Goal: Task Accomplishment & Management: Complete application form

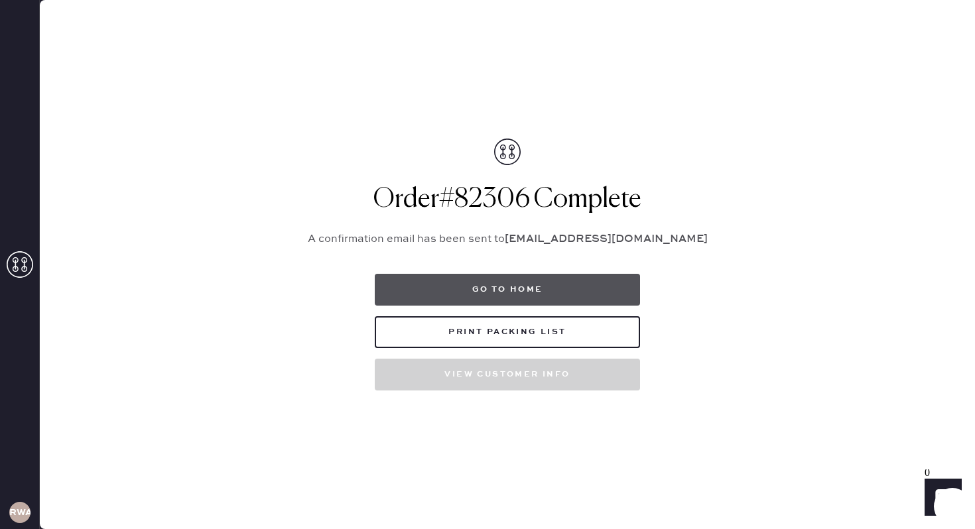
click at [480, 291] on button "Go to home" at bounding box center [507, 290] width 265 height 32
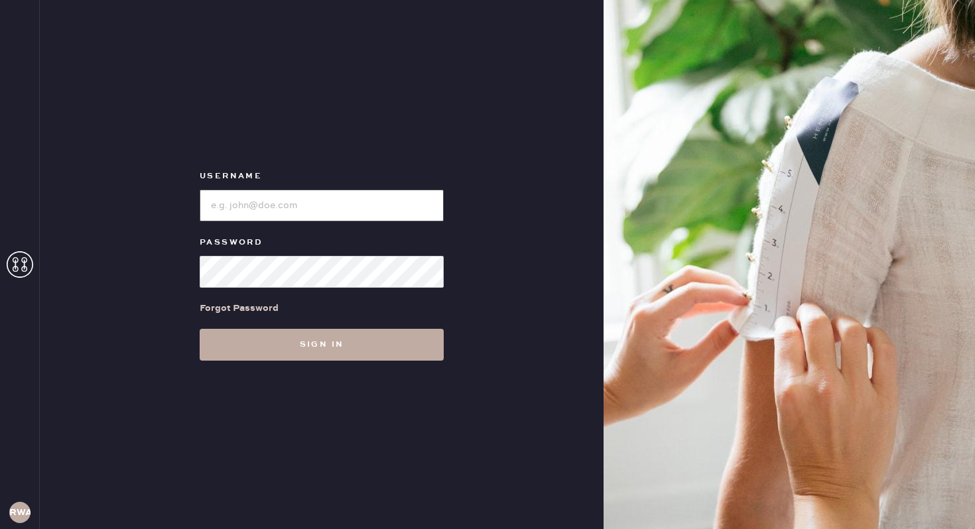
type input "reformationwilliamsburg"
click at [301, 348] on button "Sign in" at bounding box center [322, 345] width 244 height 32
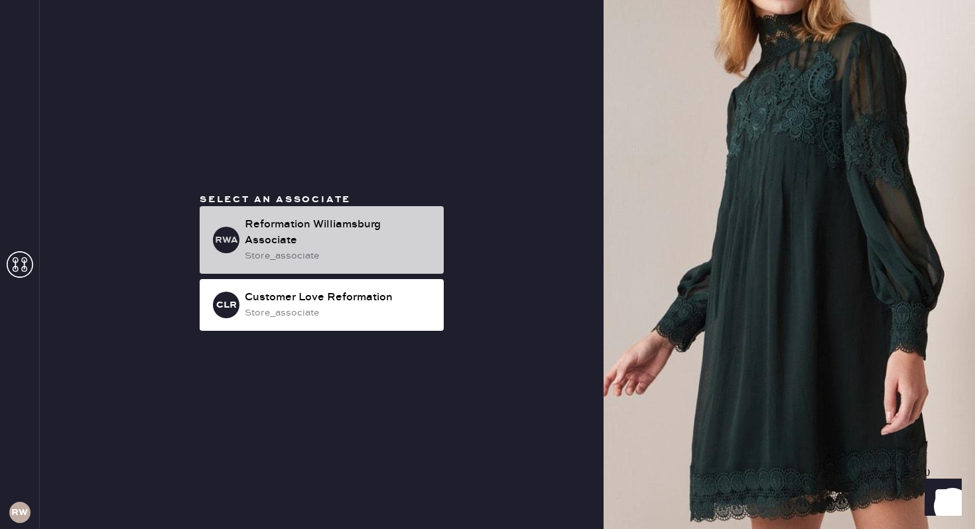
click at [344, 240] on div "Reformation Williamsburg Associate" at bounding box center [339, 233] width 188 height 32
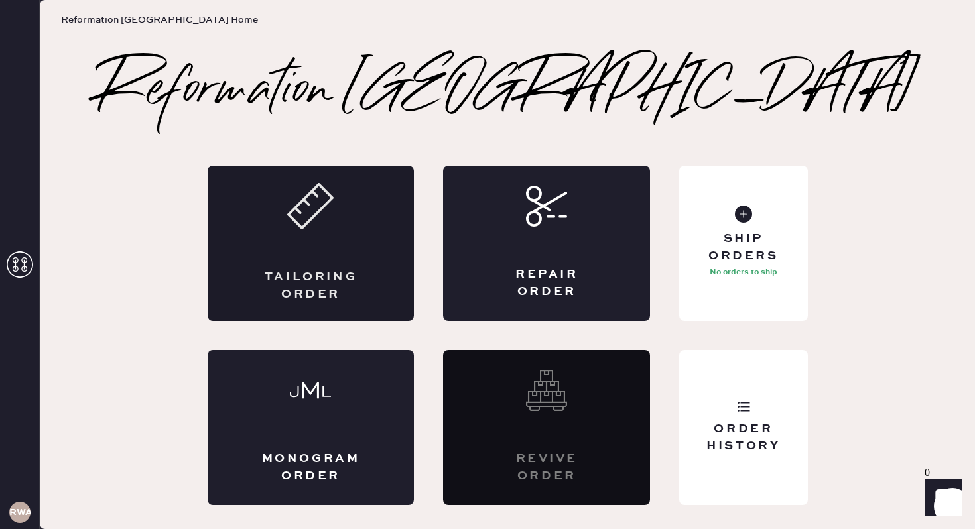
click at [293, 249] on div "Tailoring Order" at bounding box center [311, 243] width 207 height 155
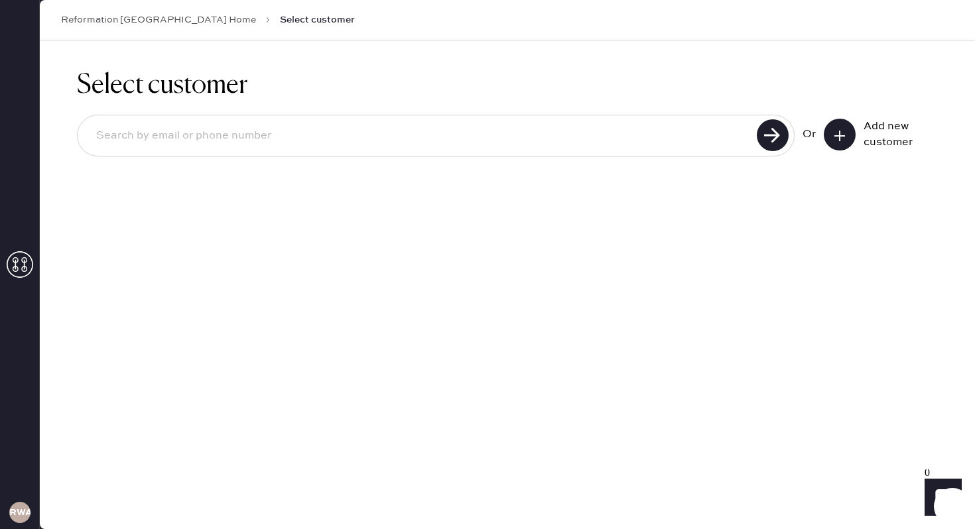
click at [853, 139] on button at bounding box center [840, 135] width 32 height 32
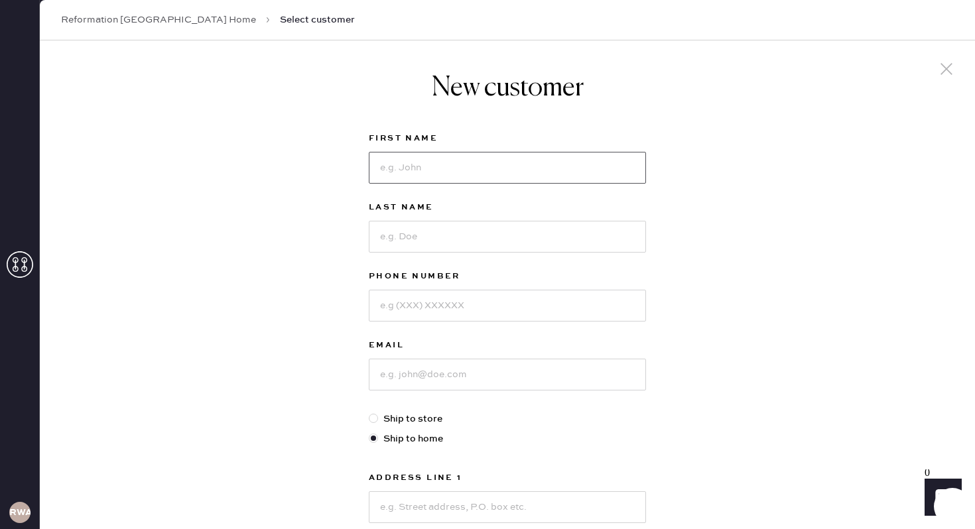
click at [462, 163] on input at bounding box center [507, 168] width 277 height 32
type input "[PERSON_NAME]"
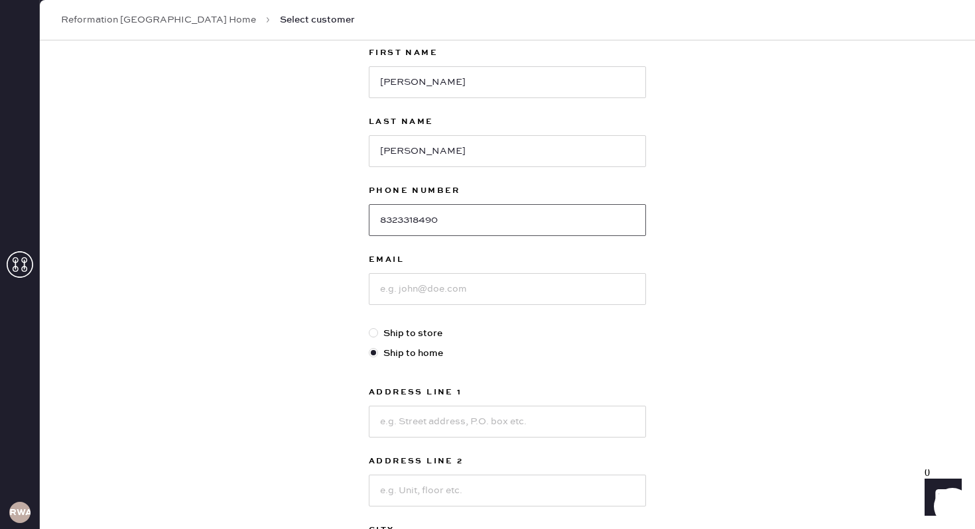
type input "8323318490"
click at [409, 282] on input at bounding box center [507, 289] width 277 height 32
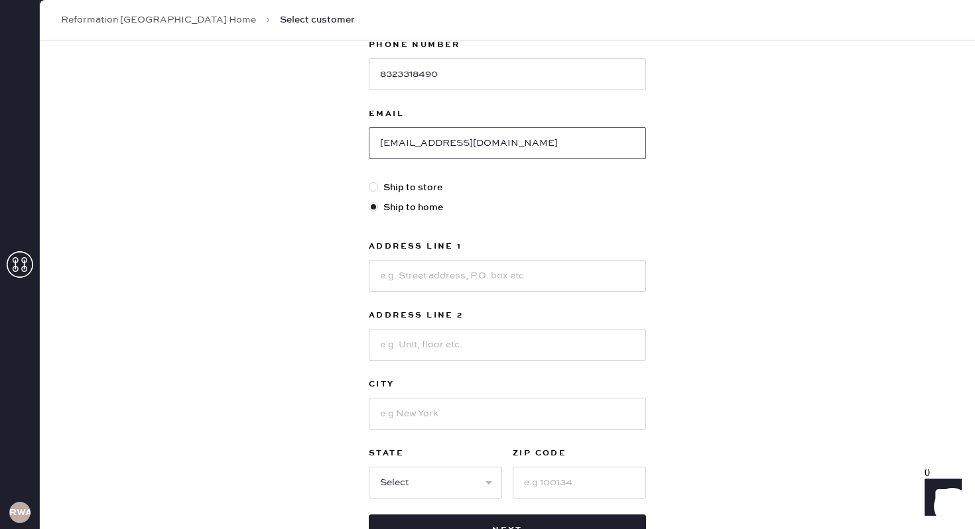
scroll to position [239, 0]
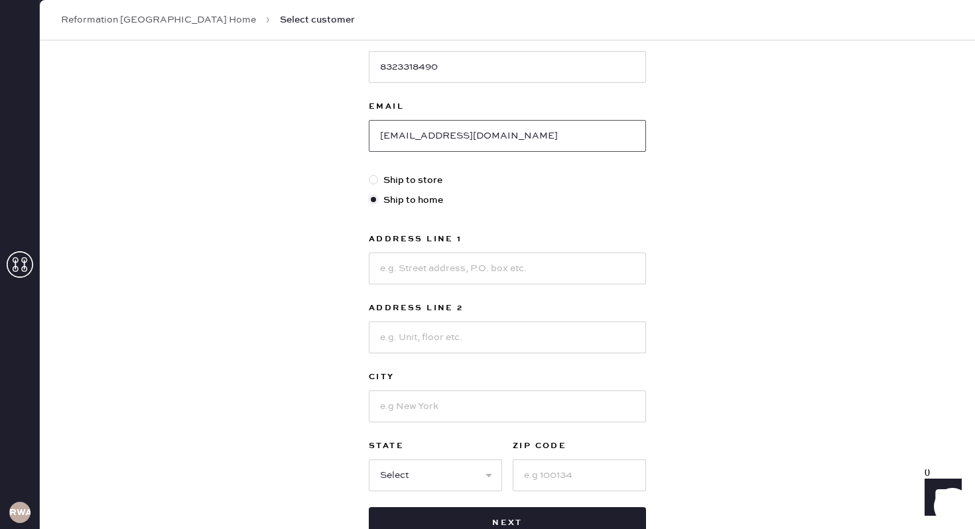
type input "[EMAIL_ADDRESS][DOMAIN_NAME]"
click at [427, 263] on input at bounding box center [507, 269] width 277 height 32
type input "[STREET_ADDRESS]"
click at [434, 325] on input at bounding box center [507, 338] width 277 height 32
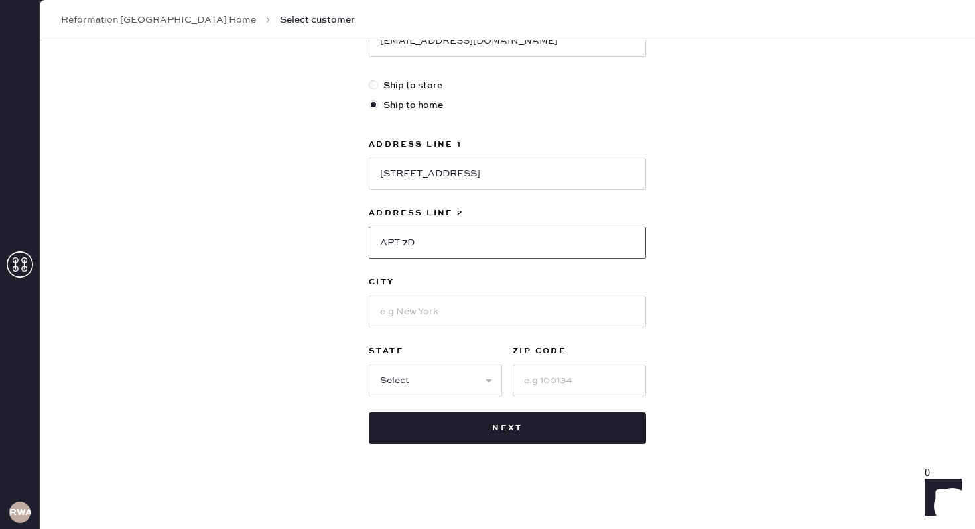
type input "APT 7D"
click at [416, 305] on input at bounding box center [507, 312] width 277 height 32
type input "[GEOGRAPHIC_DATA]"
click at [423, 379] on select "Select AK AL AR AZ CA CO CT [GEOGRAPHIC_DATA] DE FL [GEOGRAPHIC_DATA] HI [GEOGR…" at bounding box center [435, 381] width 133 height 32
select select "NY"
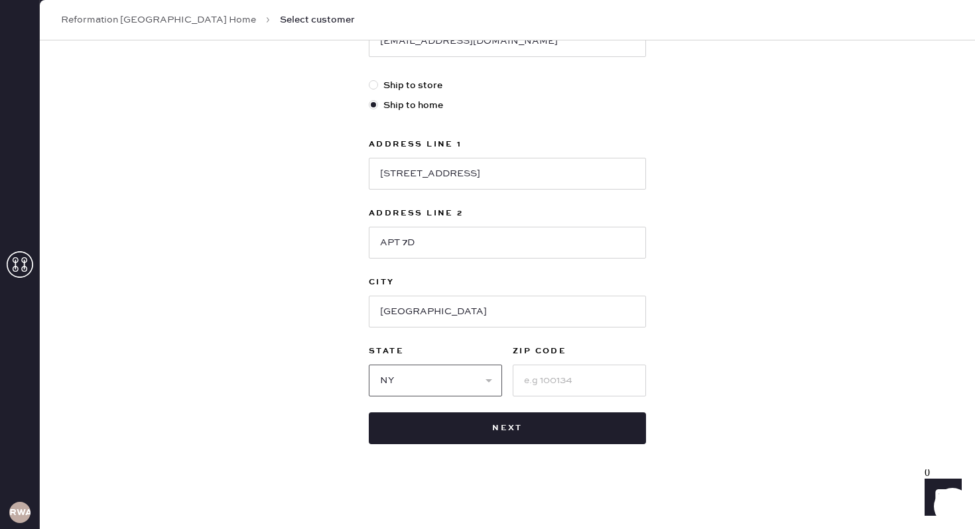
click at [369, 365] on select "Select AK AL AR AZ CA CO CT [GEOGRAPHIC_DATA] DE FL [GEOGRAPHIC_DATA] HI [GEOGR…" at bounding box center [435, 381] width 133 height 32
click at [551, 376] on input at bounding box center [579, 381] width 133 height 32
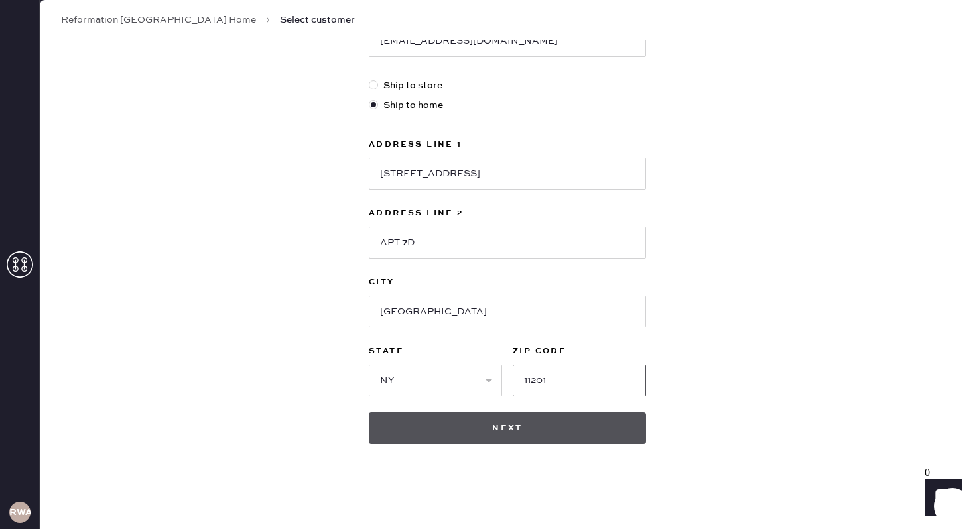
type input "11201"
click at [518, 418] on button "Next" at bounding box center [507, 429] width 277 height 32
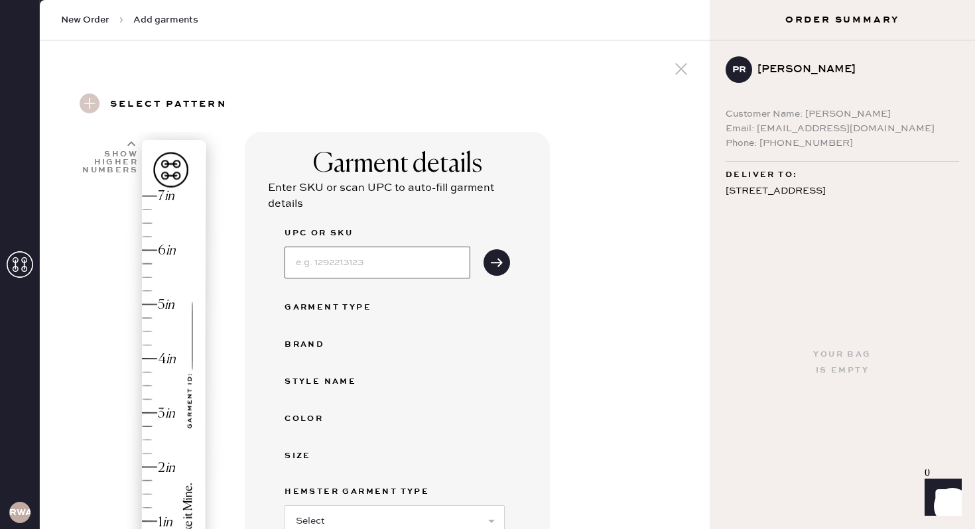
click at [387, 265] on input at bounding box center [378, 263] width 186 height 32
click at [352, 271] on input at bounding box center [378, 263] width 186 height 32
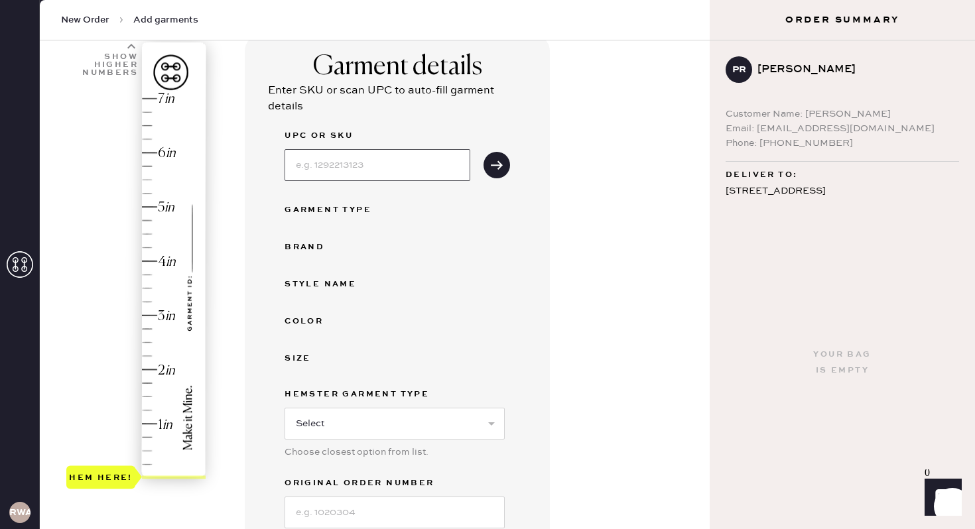
scroll to position [112, 0]
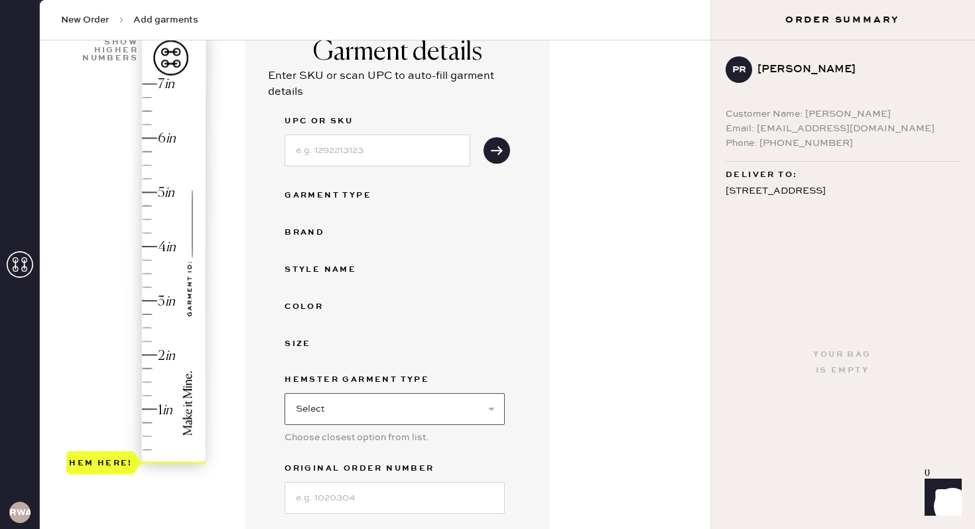
click at [357, 401] on select "Select Basic Skirt Jeans Leggings Pants Shorts Basic Sleeved Dress Basic Sleeve…" at bounding box center [395, 409] width 220 height 32
select select "4"
click at [285, 393] on select "Select Basic Skirt Jeans Leggings Pants Shorts Basic Sleeved Dress Basic Sleeve…" at bounding box center [395, 409] width 220 height 32
click at [324, 155] on input at bounding box center [378, 151] width 186 height 32
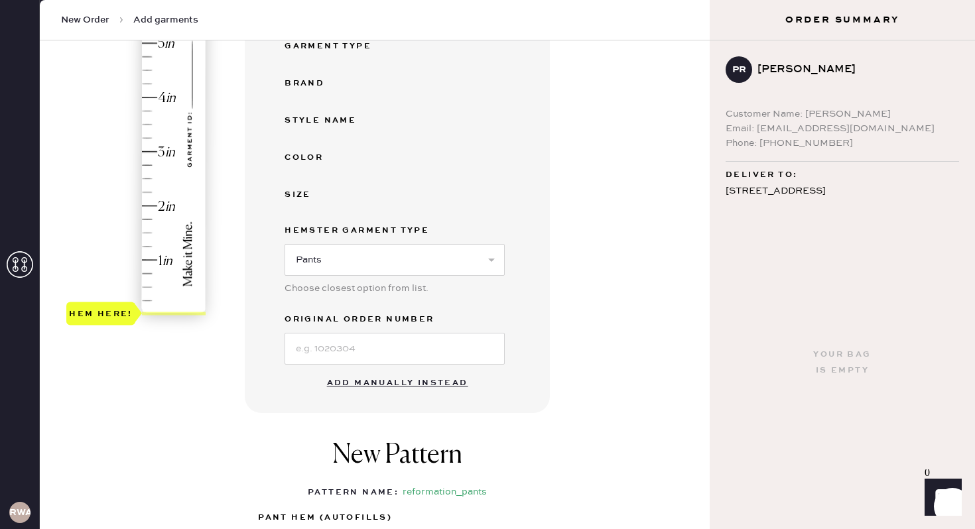
scroll to position [262, 0]
click at [335, 347] on input at bounding box center [395, 348] width 220 height 32
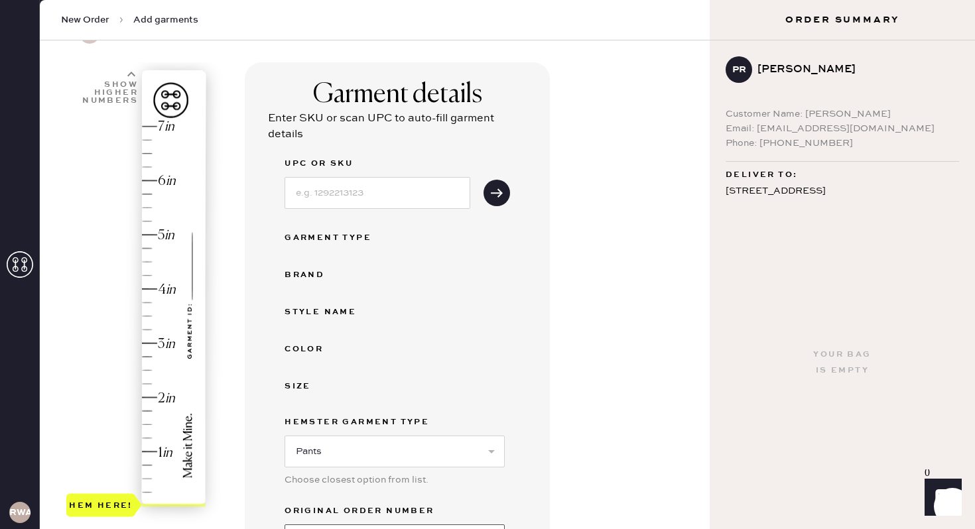
scroll to position [65, 0]
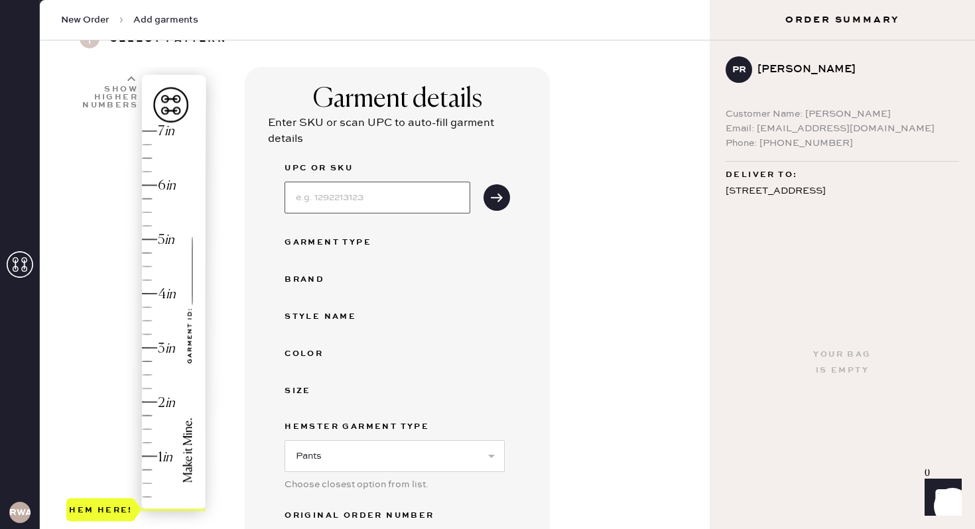
click at [318, 201] on input at bounding box center [378, 198] width 186 height 32
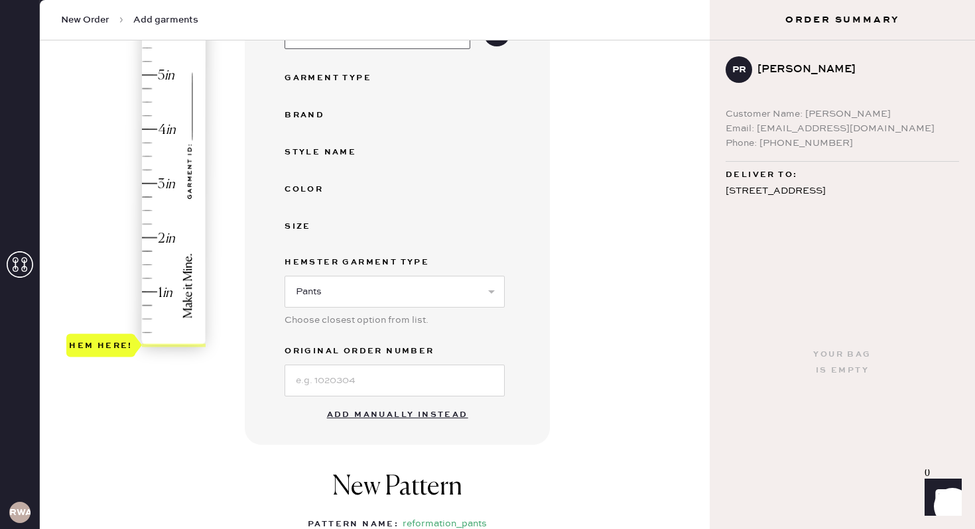
scroll to position [274, 0]
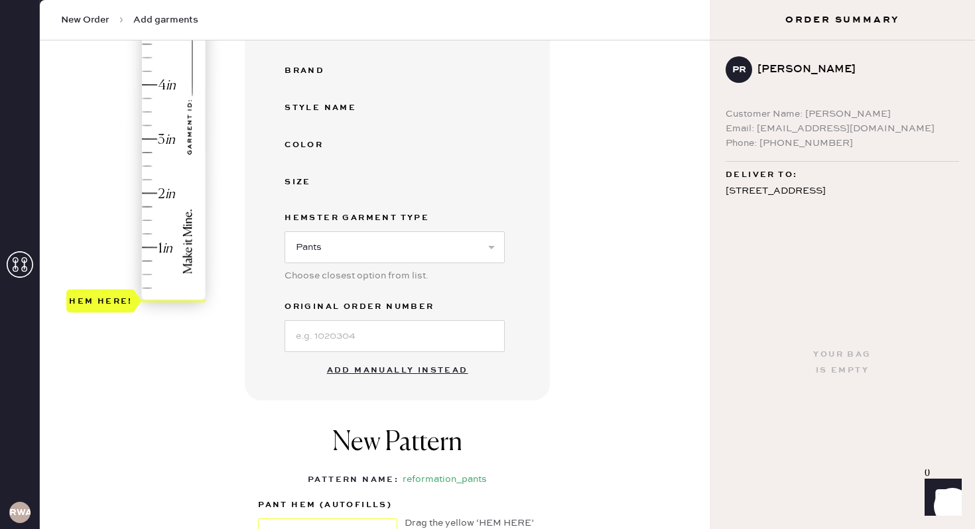
click at [395, 372] on button "Add manually instead" at bounding box center [397, 371] width 157 height 27
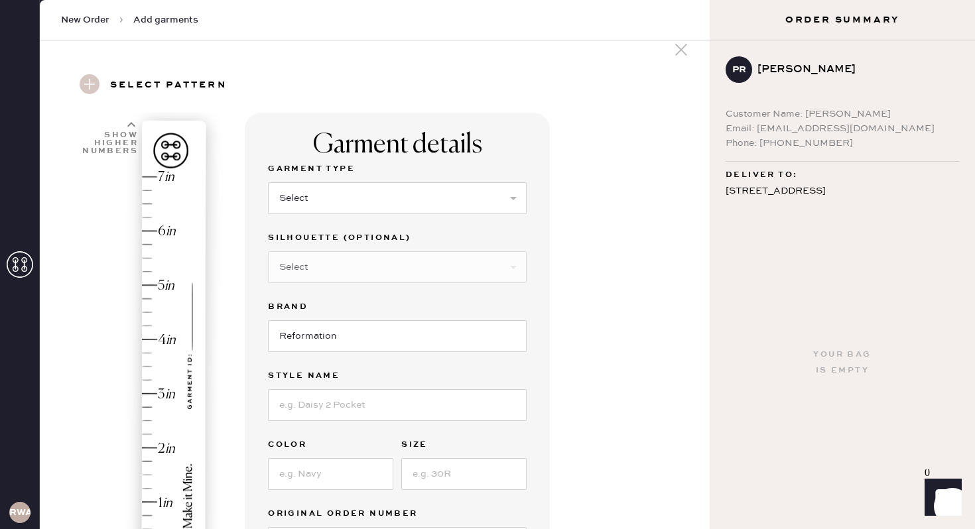
scroll to position [0, 0]
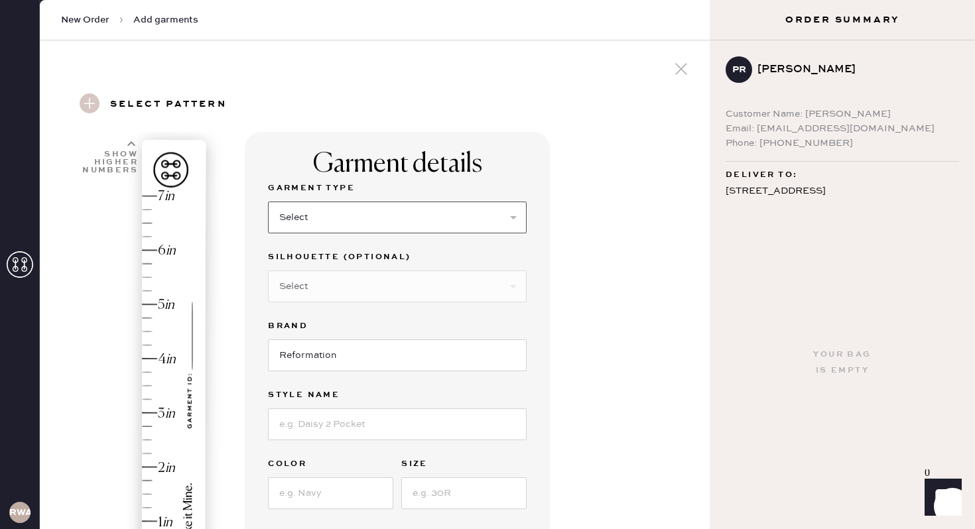
click at [318, 216] on select "Select Basic Skirt Jeans Leggings Pants Shorts Basic Sleeved Dress Basic Sleeve…" at bounding box center [397, 218] width 259 height 32
select select "4"
click at [268, 202] on select "Select Basic Skirt Jeans Leggings Pants Shorts Basic Sleeved Dress Basic Sleeve…" at bounding box center [397, 218] width 259 height 32
click at [330, 290] on select "Select Joggers Shorts Cropped Flare Boot Cut Straight Skinny Other" at bounding box center [397, 287] width 259 height 32
select select "11"
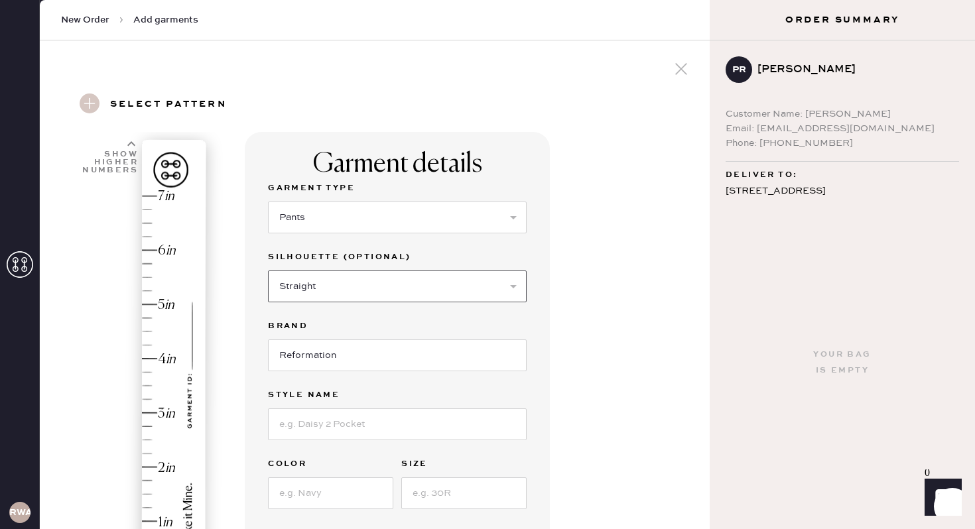
click at [268, 271] on select "Select Joggers Shorts Cropped Flare Boot Cut Straight Skinny Other" at bounding box center [397, 287] width 259 height 32
click at [346, 367] on input "Reformation" at bounding box center [397, 356] width 259 height 32
click at [332, 423] on input at bounding box center [397, 425] width 259 height 32
type input "Vida Pant"
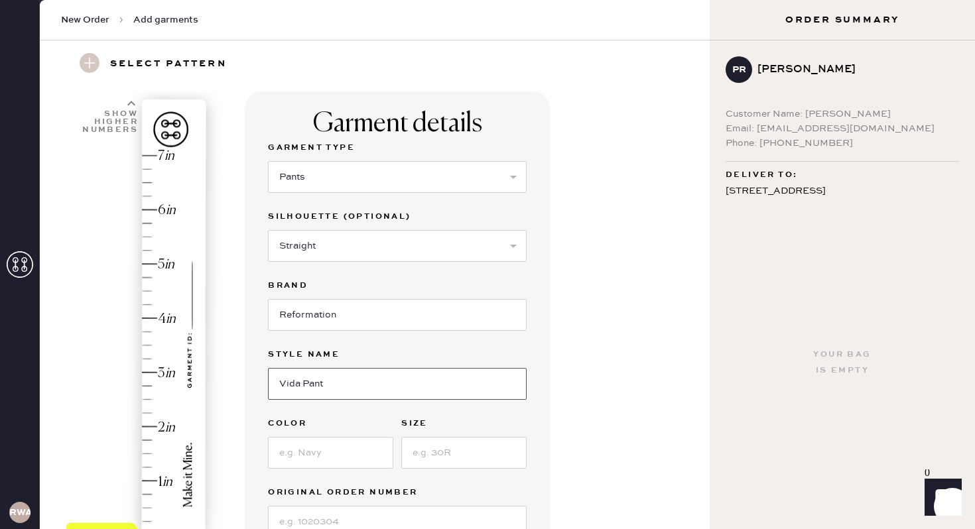
scroll to position [44, 0]
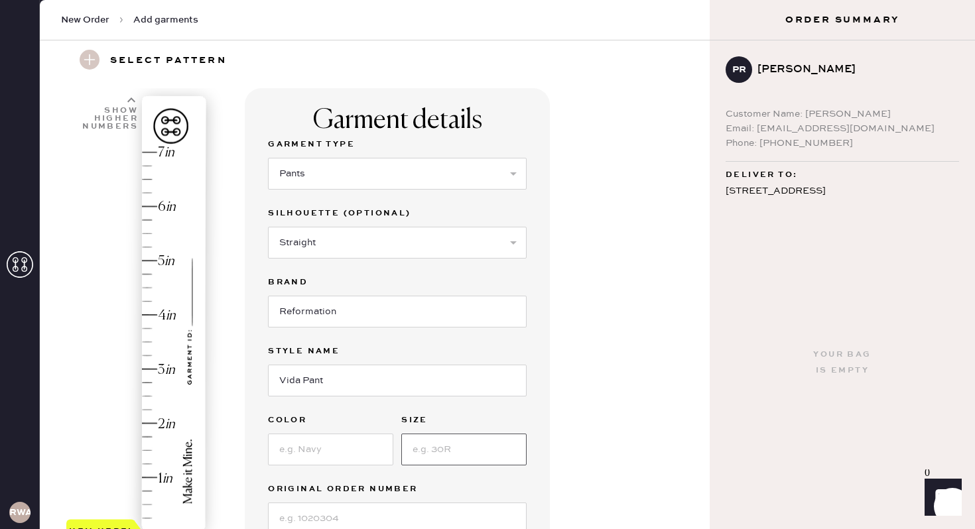
click at [418, 462] on input at bounding box center [463, 450] width 125 height 32
type input "4"
click at [287, 446] on input at bounding box center [330, 450] width 125 height 32
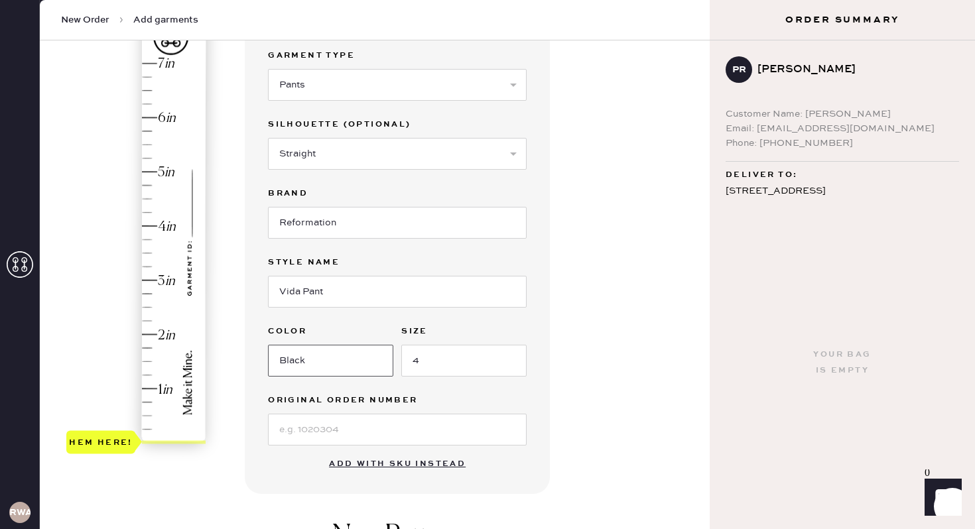
type input "Black"
click at [304, 293] on input "Vida Pant" at bounding box center [397, 292] width 259 height 32
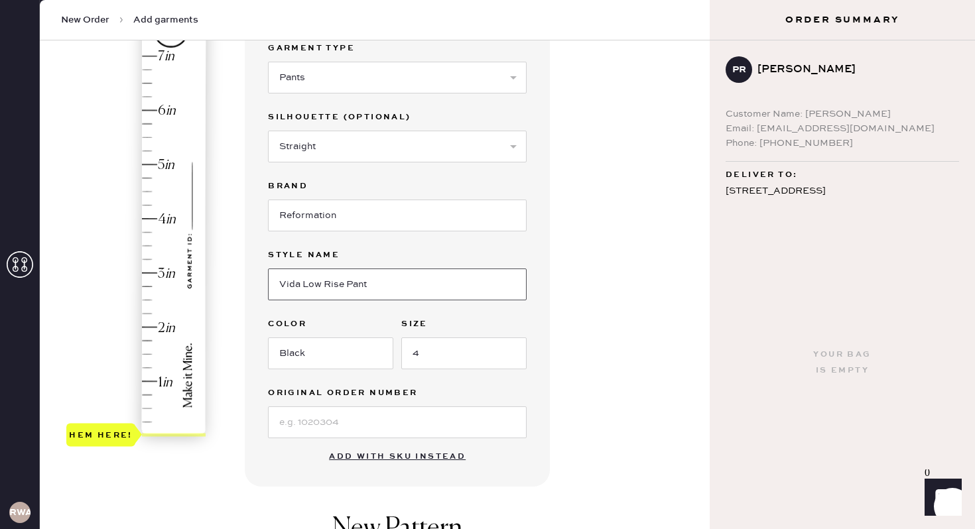
type input "Vida Low Rise Pant"
click at [293, 430] on input at bounding box center [397, 423] width 259 height 32
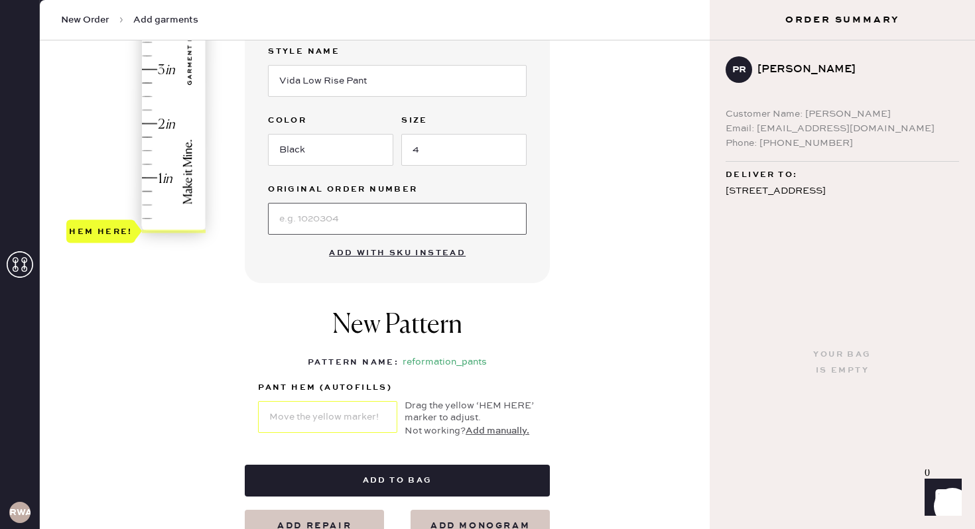
scroll to position [354, 0]
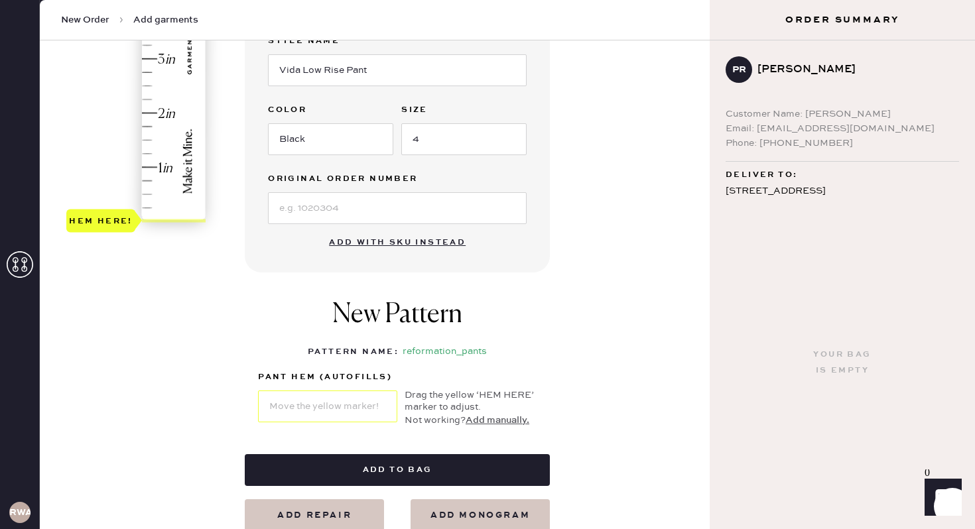
click at [421, 452] on div "New Pattern Pattern Name : reformation_pants 1 in 2 in 3 in 4 in Show higher nu…" at bounding box center [397, 364] width 305 height 182
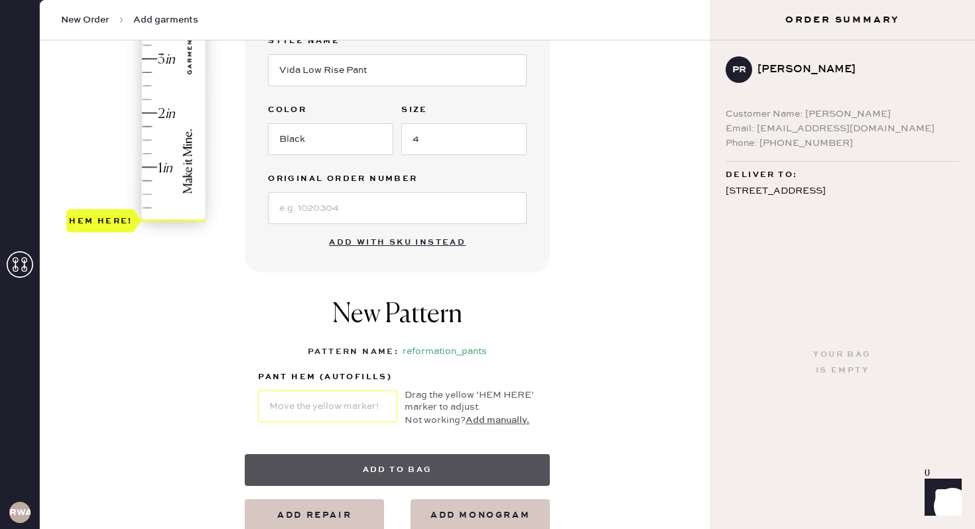
click at [419, 461] on button "Add to bag" at bounding box center [397, 470] width 305 height 32
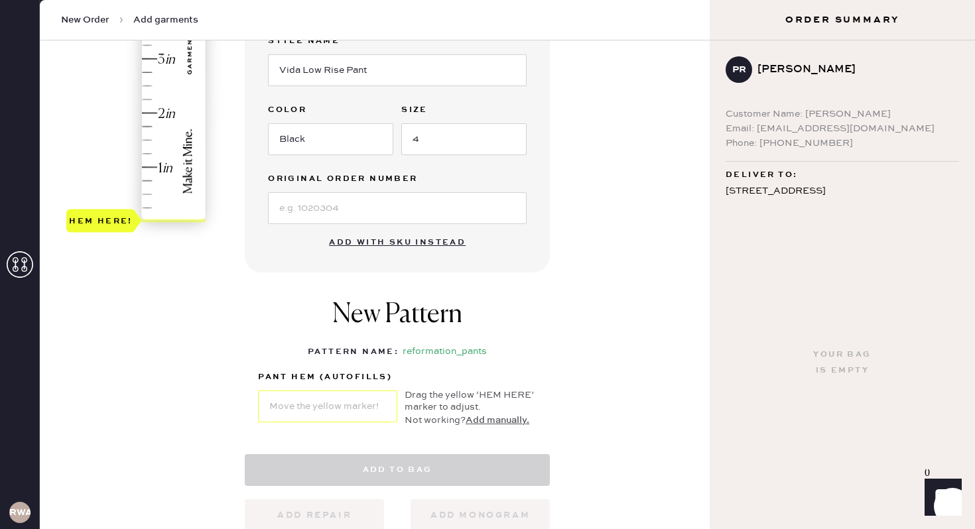
select select "4"
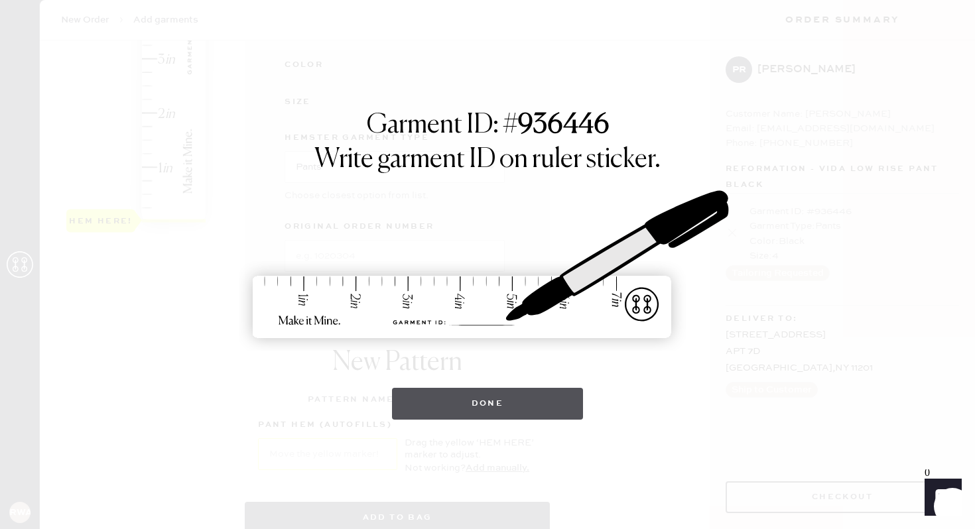
click at [472, 399] on button "Done" at bounding box center [488, 404] width 192 height 32
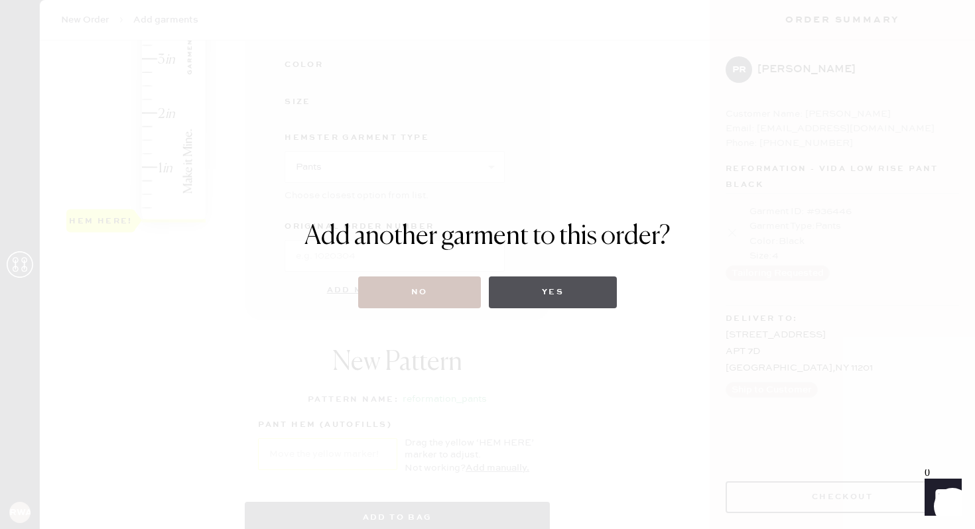
click at [523, 293] on button "Yes" at bounding box center [553, 293] width 128 height 32
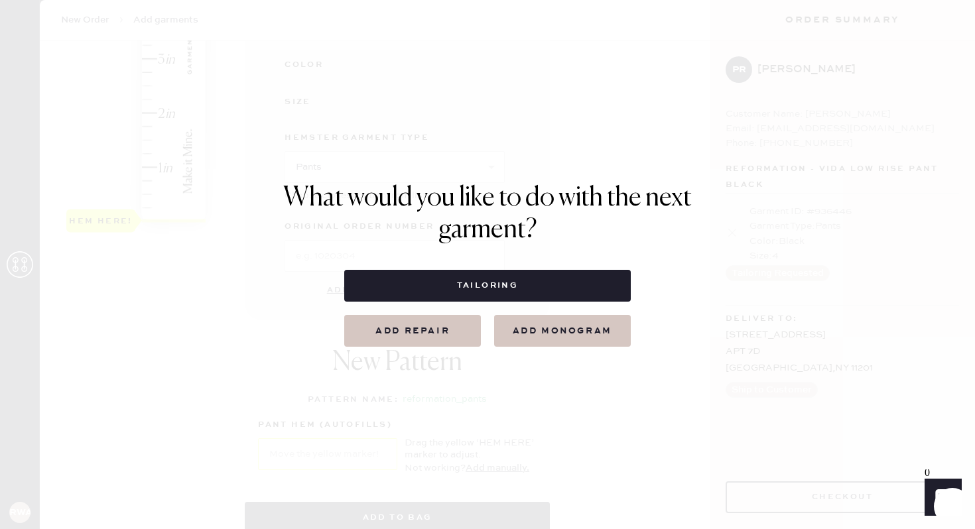
click at [365, 203] on h1 "What would you like to do with the next garment?" at bounding box center [487, 214] width 409 height 64
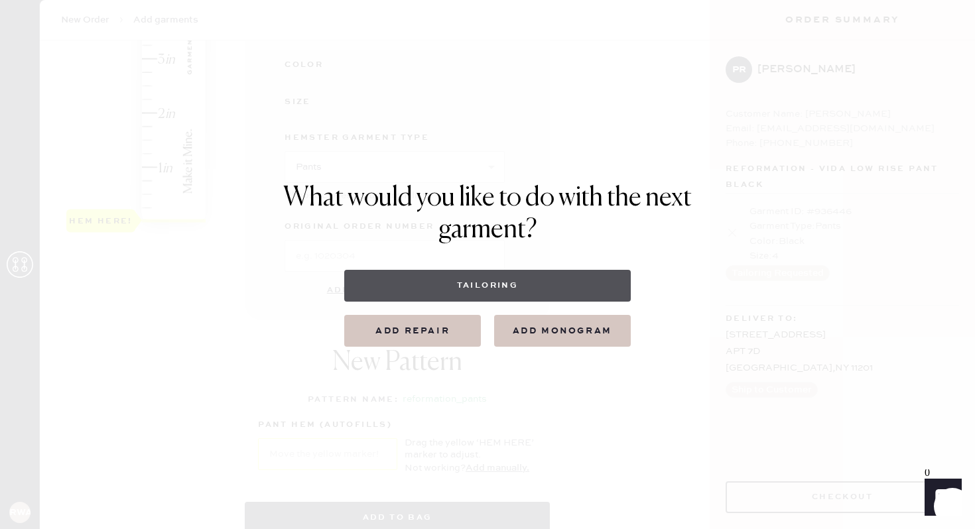
click at [427, 285] on button "Tailoring" at bounding box center [487, 286] width 286 height 32
select select
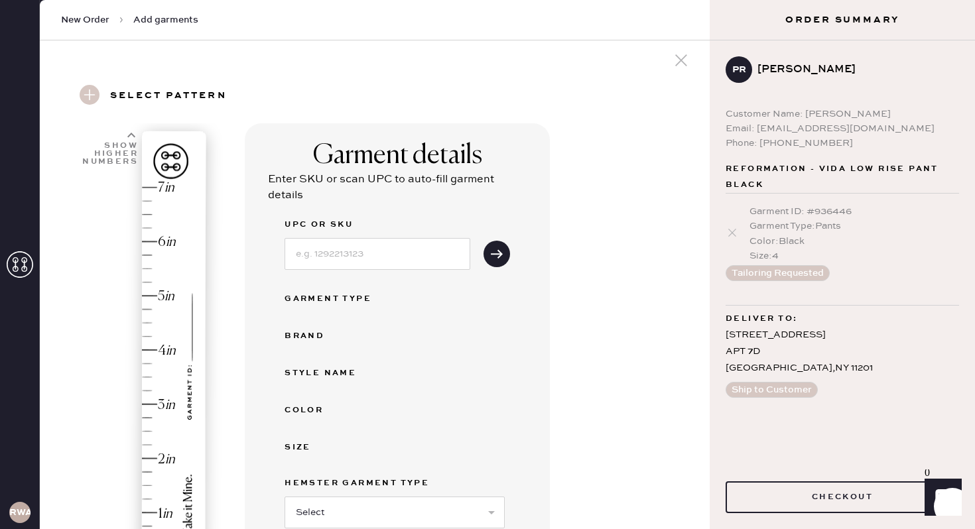
scroll to position [0, 0]
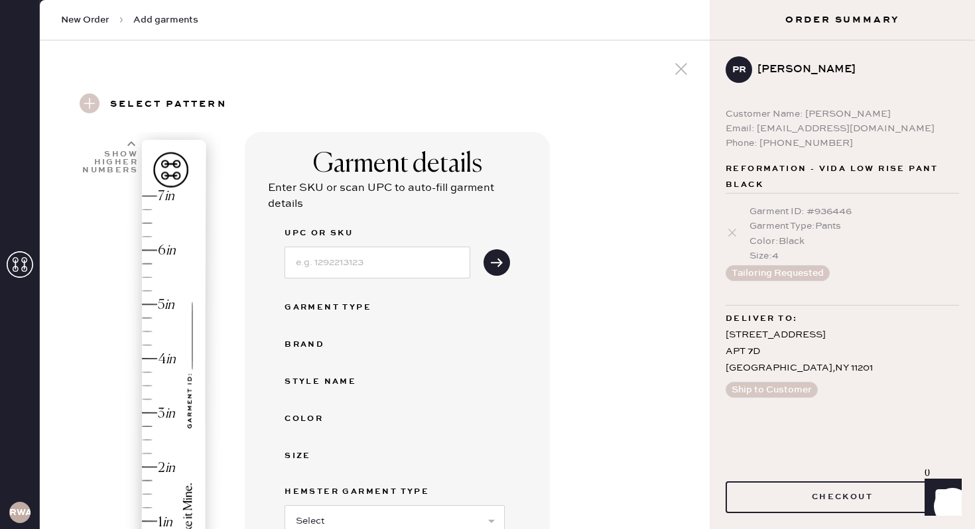
click at [678, 71] on use at bounding box center [681, 69] width 12 height 12
click at [680, 71] on icon at bounding box center [681, 69] width 20 height 20
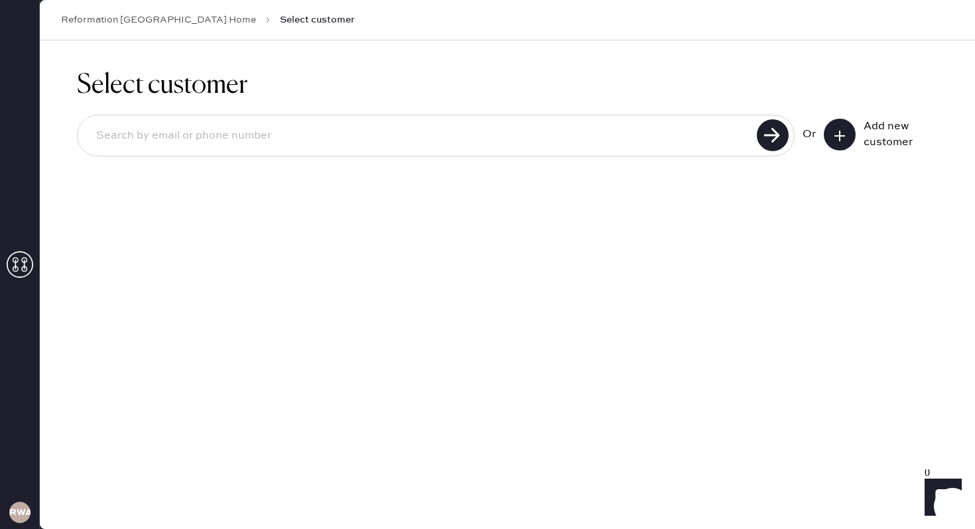
click at [834, 136] on icon at bounding box center [839, 135] width 13 height 13
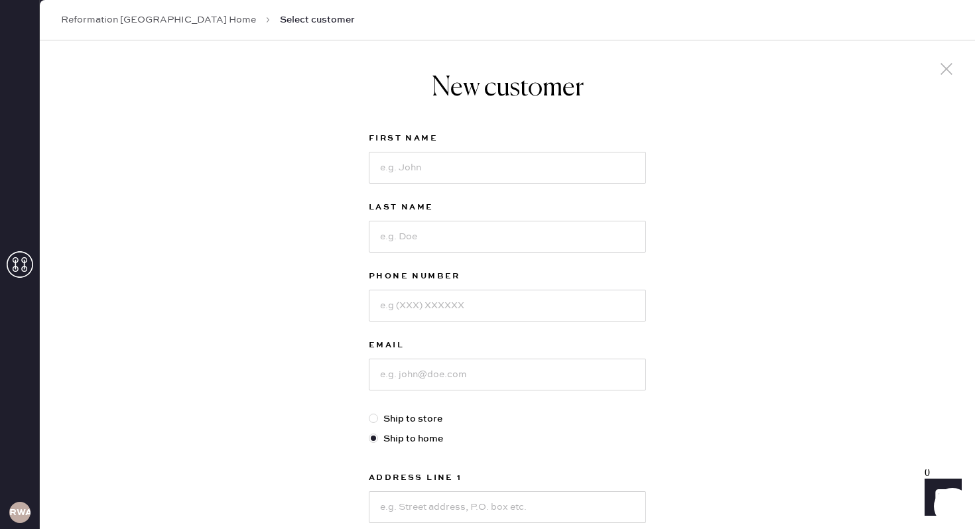
click at [935, 72] on div at bounding box center [946, 70] width 25 height 28
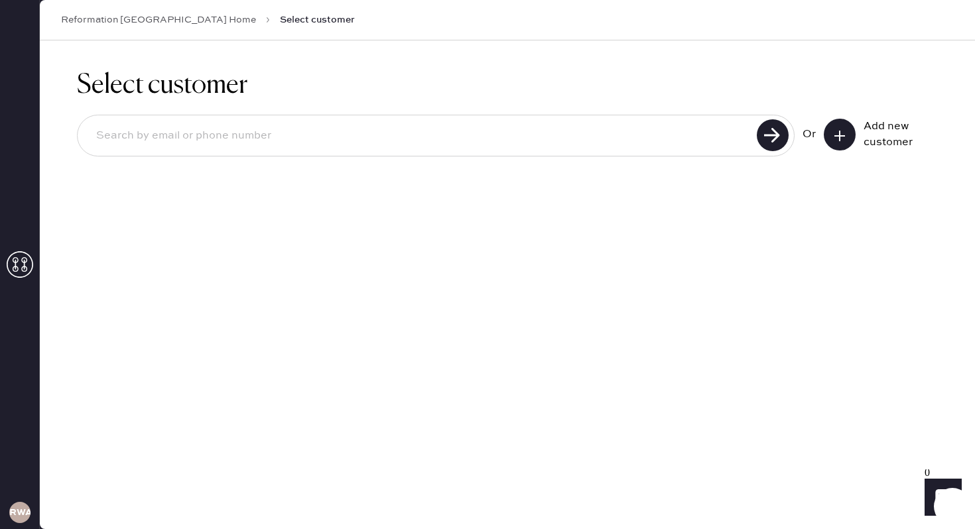
click at [218, 137] on input at bounding box center [419, 136] width 667 height 31
paste input "[EMAIL_ADDRESS][DOMAIN_NAME]"
type input "[EMAIL_ADDRESS][DOMAIN_NAME]"
click at [777, 131] on use at bounding box center [773, 135] width 32 height 32
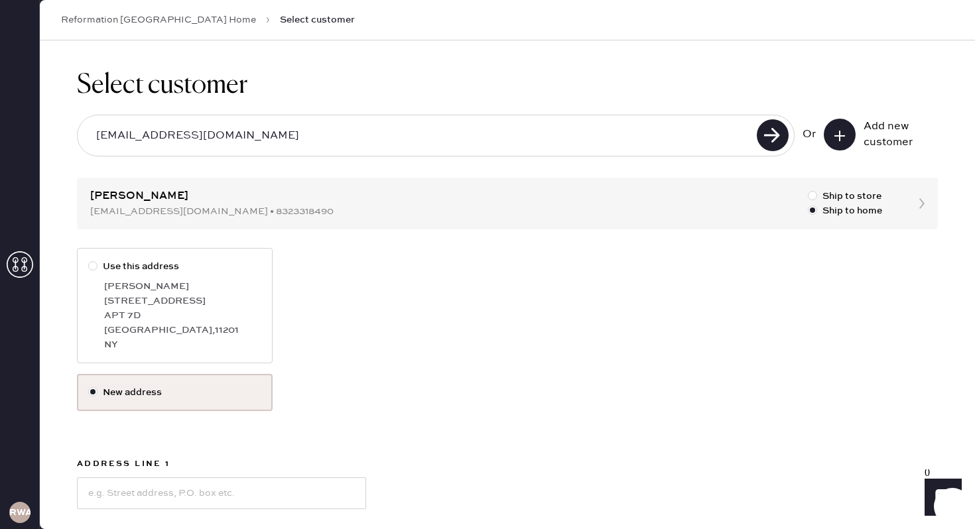
click at [93, 262] on div at bounding box center [92, 265] width 9 height 9
click at [89, 260] on input "Use this address" at bounding box center [88, 259] width 1 height 1
radio input "true"
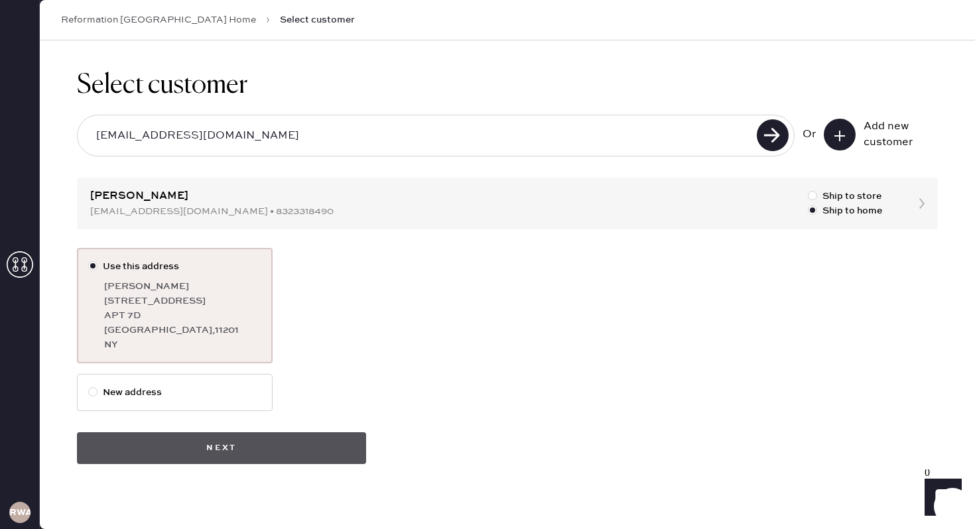
click at [271, 435] on button "Next" at bounding box center [221, 448] width 289 height 32
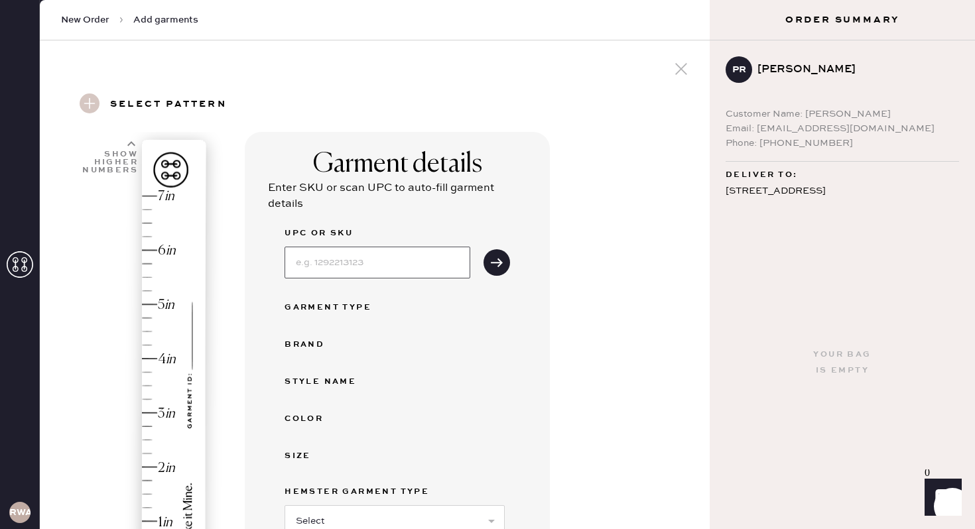
click at [421, 265] on input at bounding box center [378, 263] width 186 height 32
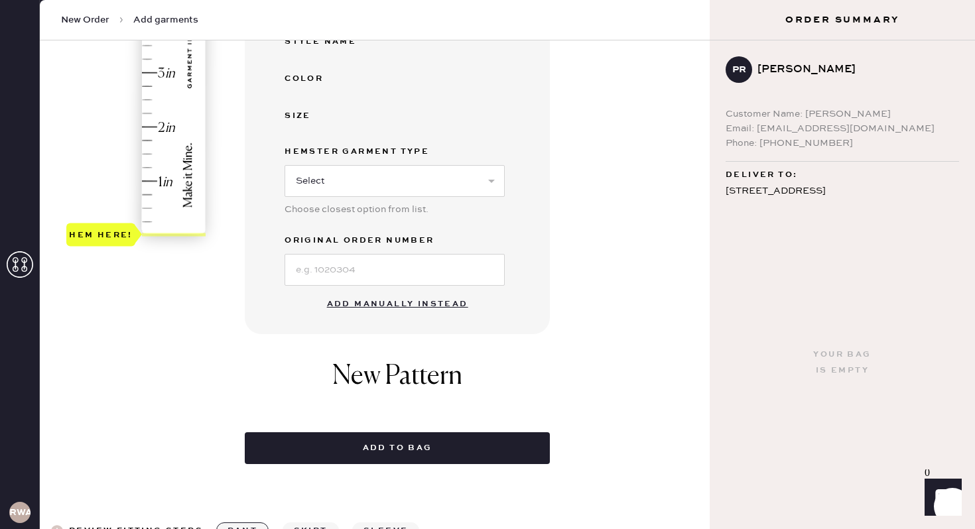
scroll to position [348, 0]
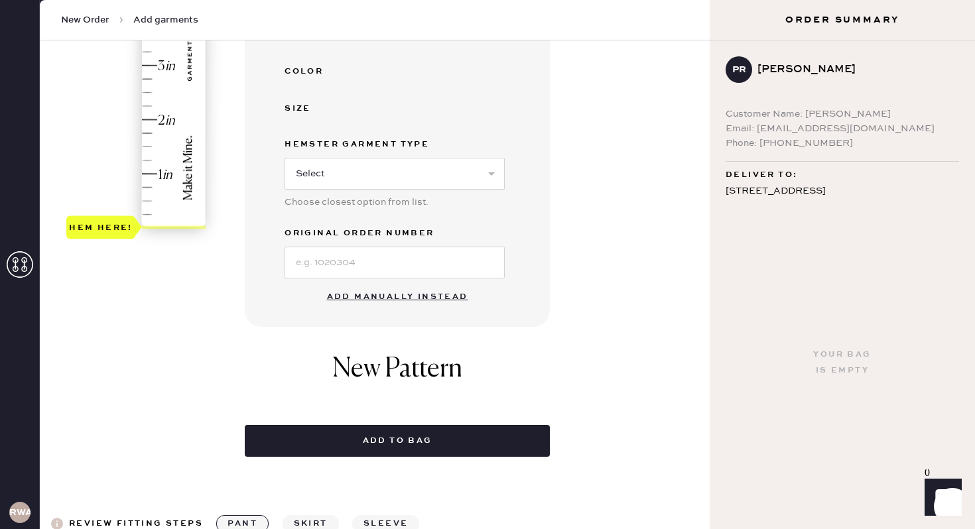
click at [517, 297] on div "Garment details Enter SKU or scan UPC to auto-fill garment details UPC or SKU G…" at bounding box center [397, 55] width 305 height 543
click at [365, 297] on button "Add manually instead" at bounding box center [397, 297] width 157 height 27
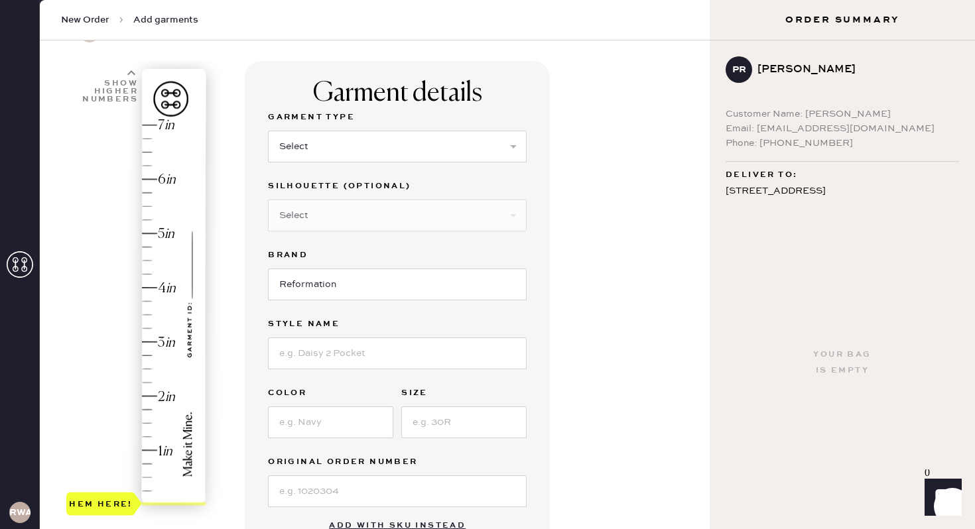
scroll to position [0, 0]
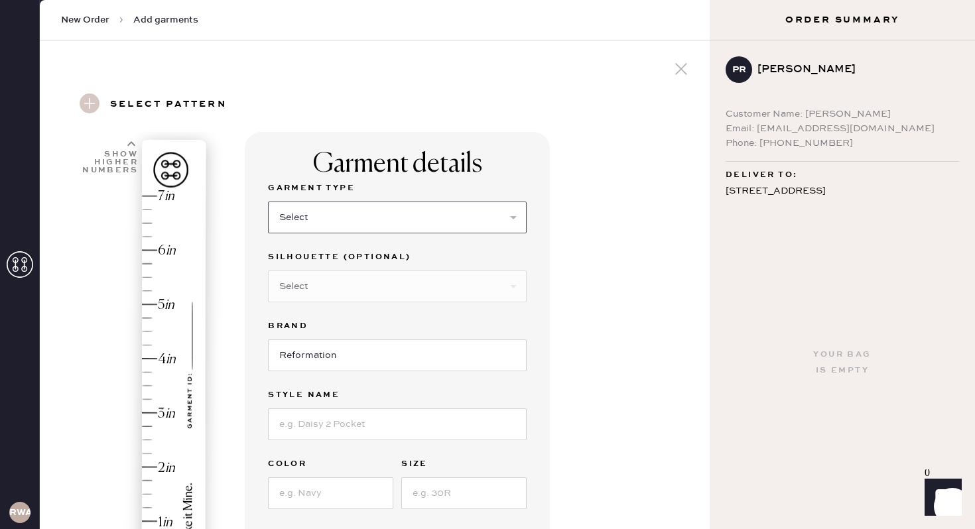
click at [302, 217] on select "Select Basic Skirt Jeans Leggings Pants Shorts Basic Sleeved Dress Basic Sleeve…" at bounding box center [397, 218] width 259 height 32
select select "4"
click at [268, 202] on select "Select Basic Skirt Jeans Leggings Pants Shorts Basic Sleeved Dress Basic Sleeve…" at bounding box center [397, 218] width 259 height 32
click at [312, 298] on select "Select Joggers Shorts Cropped Flare Boot Cut Straight Skinny Other" at bounding box center [397, 287] width 259 height 32
select select "11"
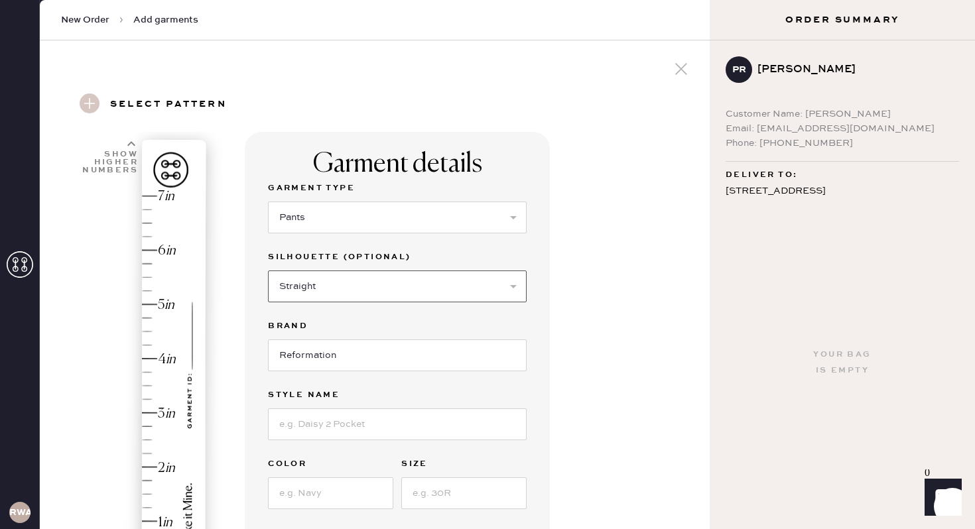
click at [268, 271] on select "Select Joggers Shorts Cropped Flare Boot Cut Straight Skinny Other" at bounding box center [397, 287] width 259 height 32
click at [330, 359] on input "Reformation" at bounding box center [397, 356] width 259 height 32
click at [304, 415] on input at bounding box center [397, 425] width 259 height 32
type input "Vida Low Rise Pant"
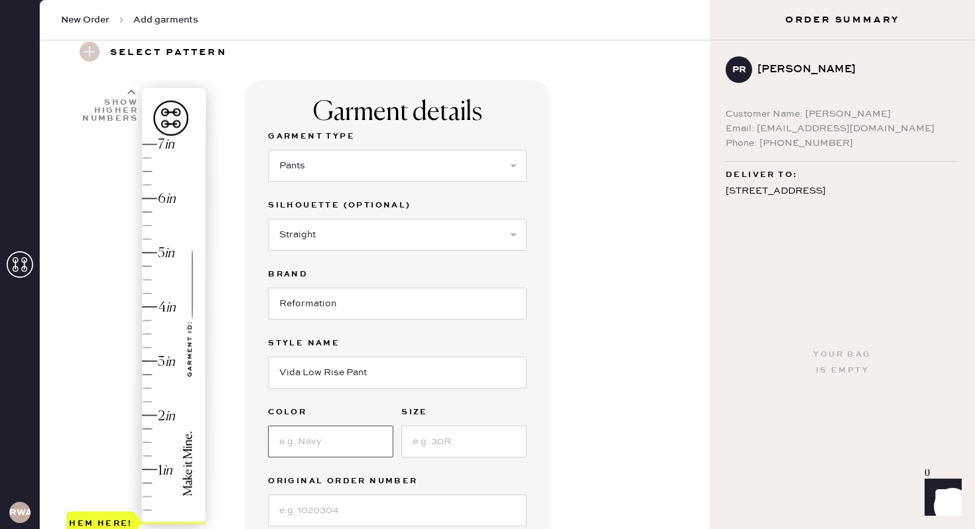
click at [336, 440] on input at bounding box center [330, 442] width 125 height 32
type input "Black"
click at [425, 448] on input at bounding box center [463, 442] width 125 height 32
type input "4"
click at [581, 436] on div "Garment details Garment Type Select Basic Skirt Jeans Leggings Pants Shorts Bas…" at bounding box center [472, 457] width 454 height 754
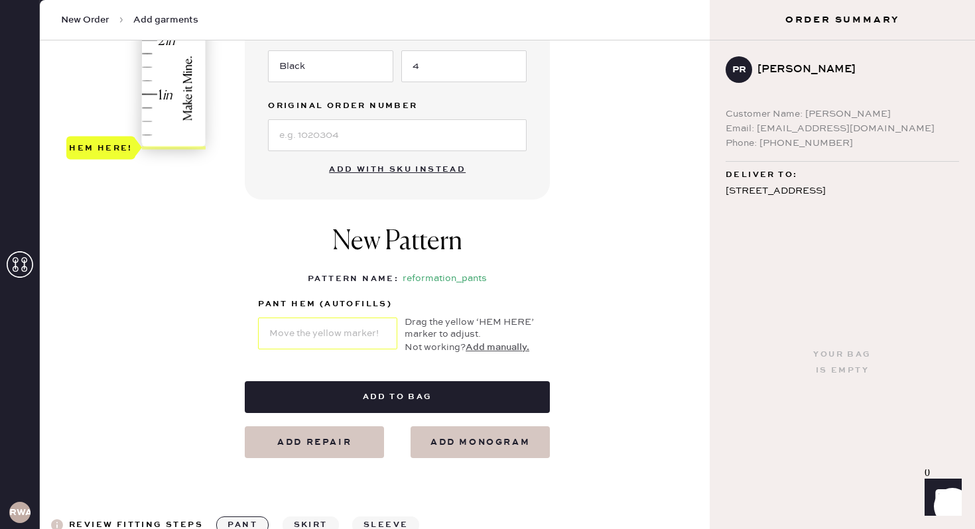
scroll to position [438, 0]
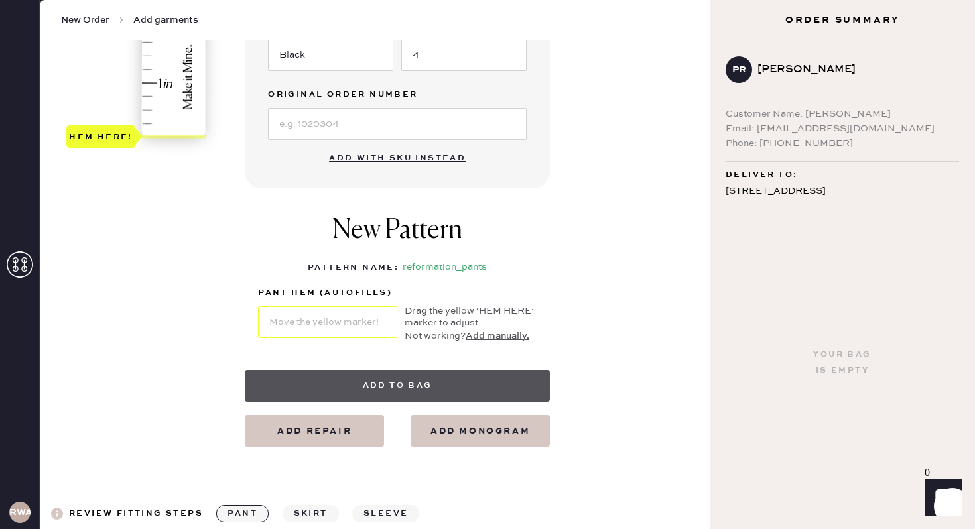
click at [425, 389] on button "Add to bag" at bounding box center [397, 386] width 305 height 32
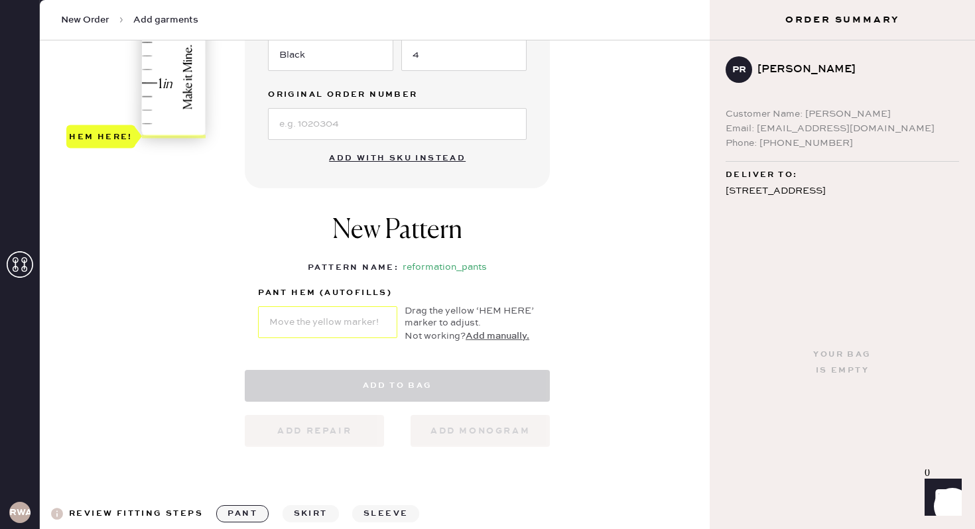
select select "4"
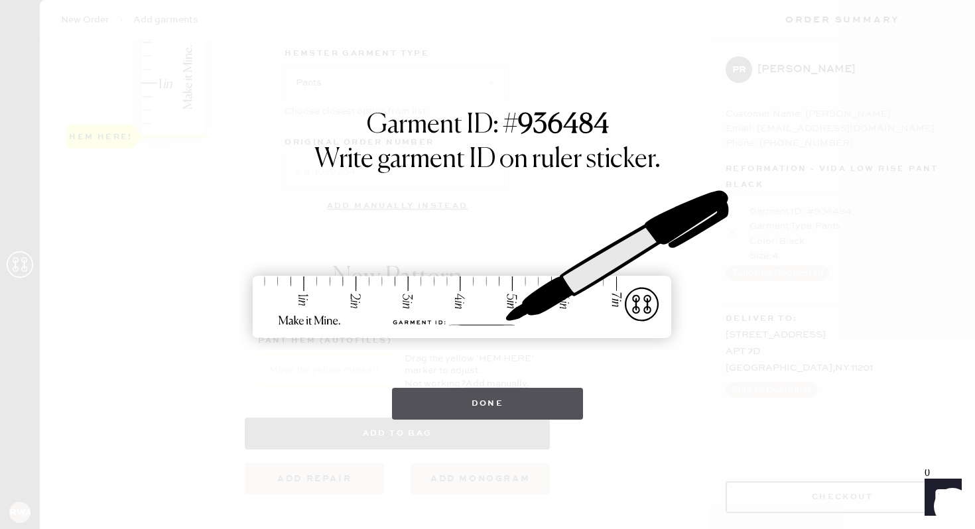
click at [468, 401] on button "Done" at bounding box center [488, 404] width 192 height 32
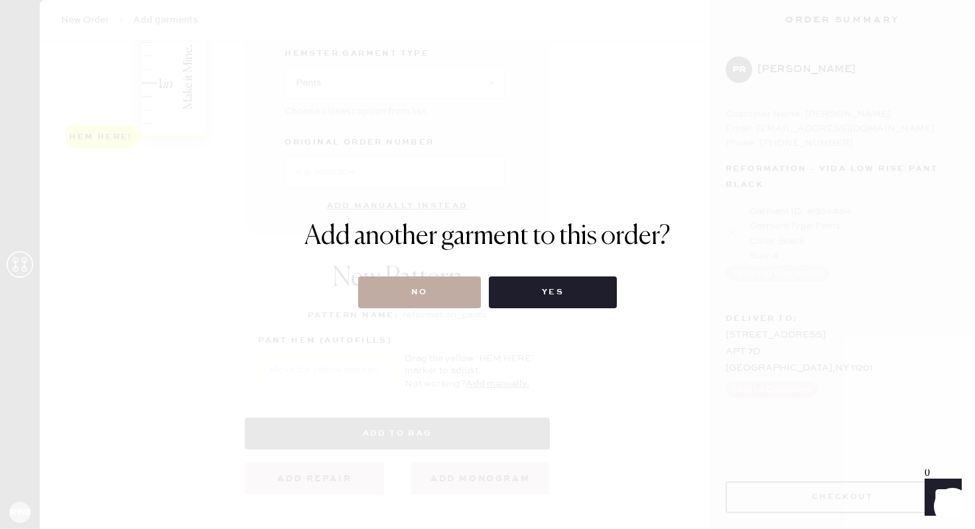
click at [436, 297] on button "No" at bounding box center [419, 293] width 123 height 32
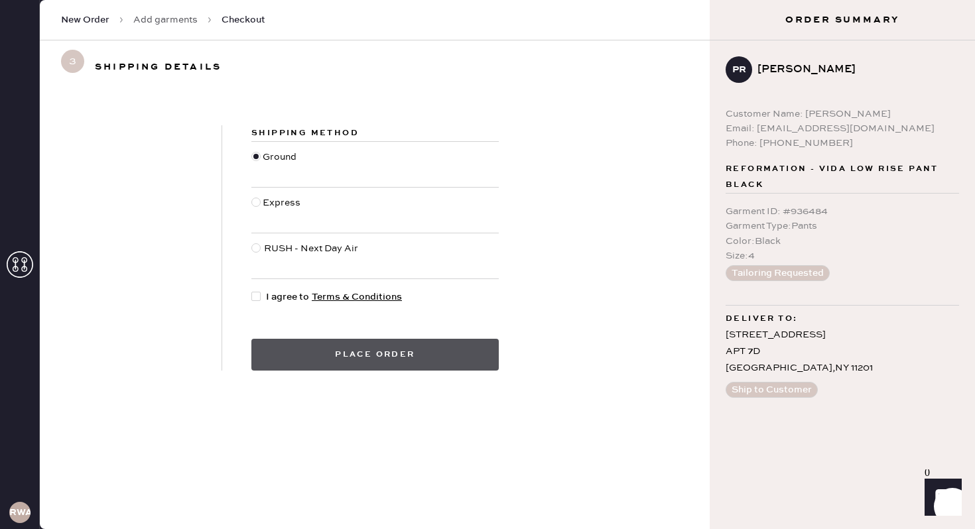
click at [434, 352] on button "Place order" at bounding box center [374, 355] width 247 height 32
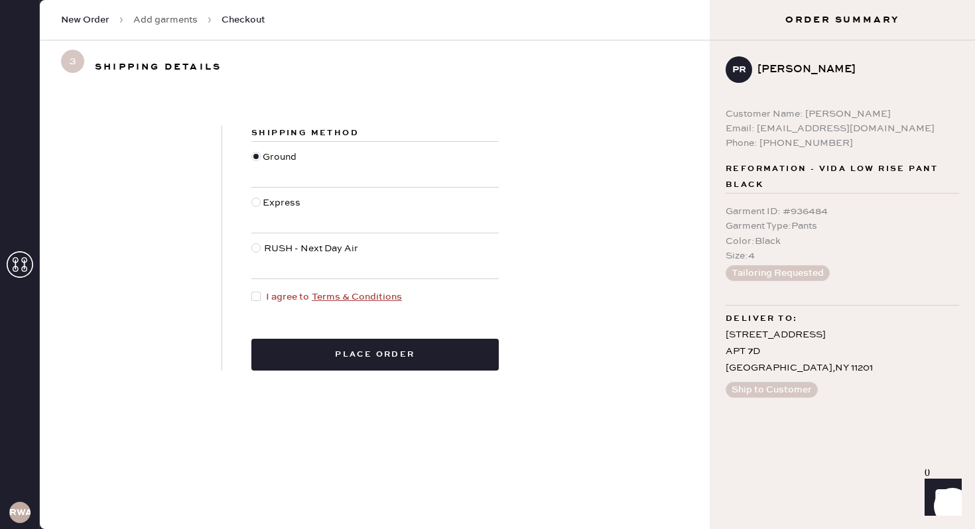
click at [258, 295] on div at bounding box center [255, 296] width 9 height 9
click at [252, 291] on input "I agree to Terms & Conditions" at bounding box center [251, 290] width 1 height 1
checkbox input "true"
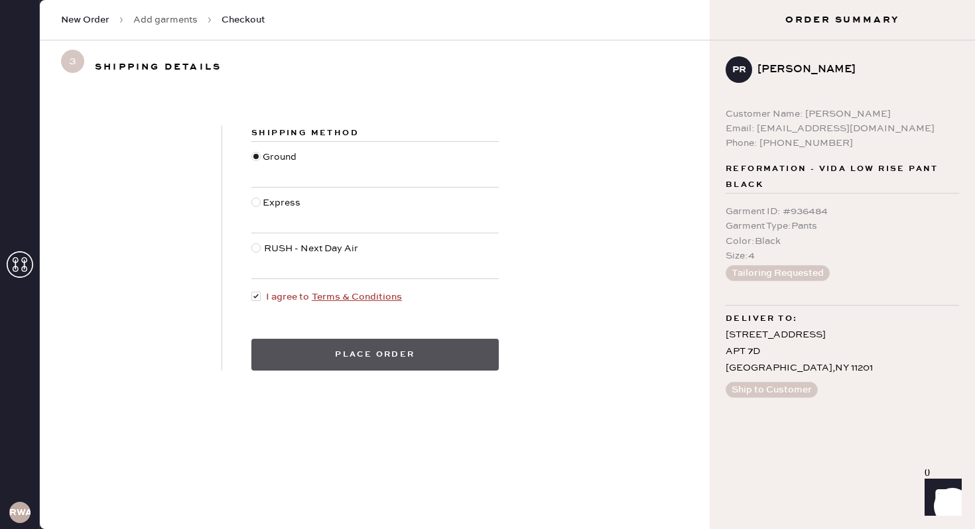
click at [342, 352] on button "Place order" at bounding box center [374, 355] width 247 height 32
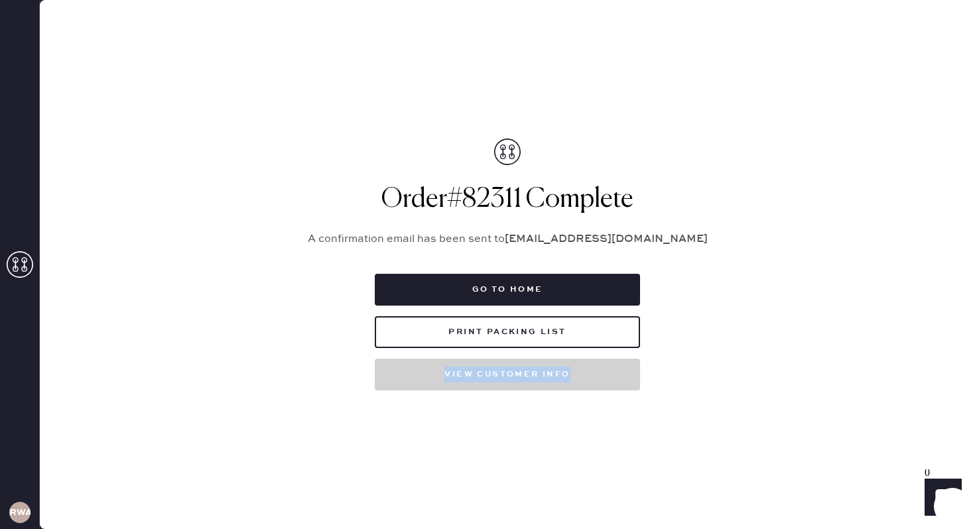
drag, startPoint x: 596, startPoint y: 395, endPoint x: 596, endPoint y: 310, distance: 84.2
click at [596, 331] on div "Packing list Order # 82311 Customer information # 88896 [PERSON_NAME] [EMAIL_AD…" at bounding box center [507, 264] width 935 height 529
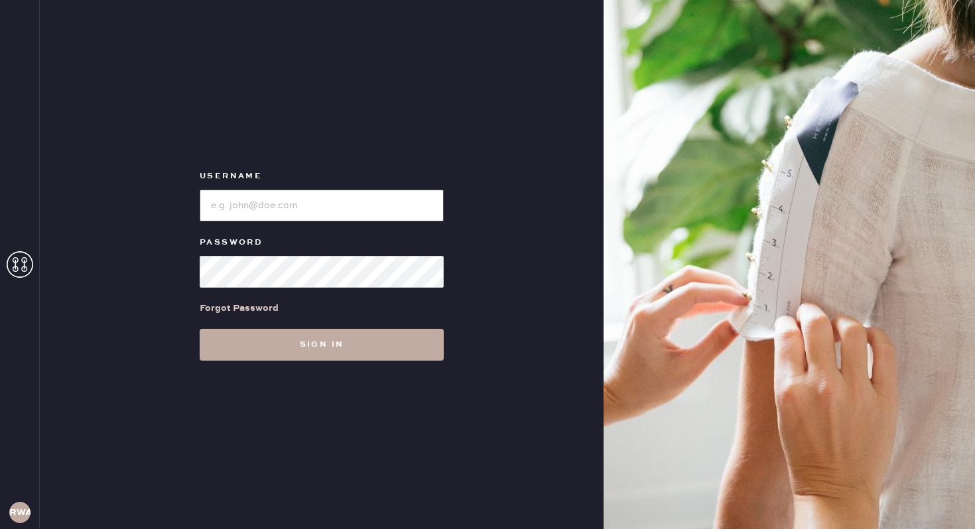
type input "reformationwilliamsburg"
click at [344, 340] on button "Sign in" at bounding box center [322, 345] width 244 height 32
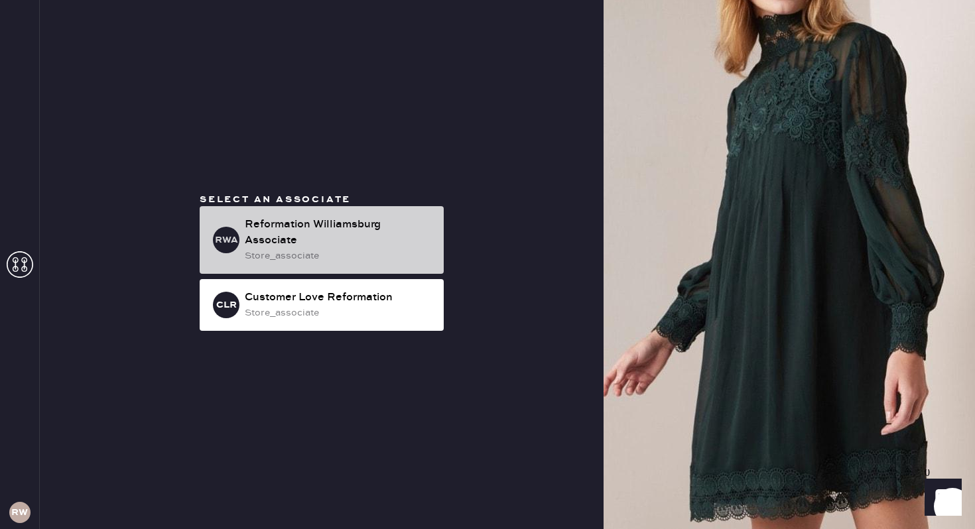
click at [326, 256] on div "store_associate" at bounding box center [339, 256] width 188 height 15
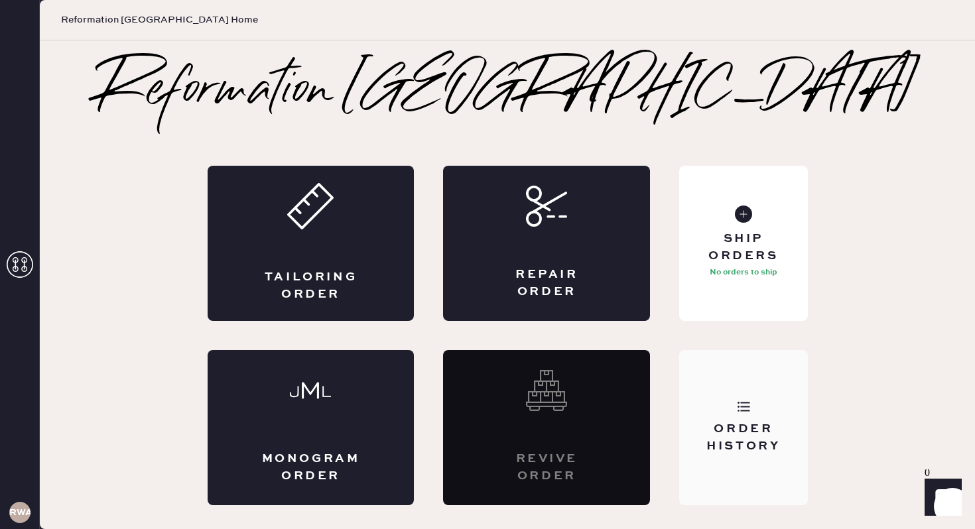
click at [740, 401] on icon at bounding box center [743, 406] width 13 height 13
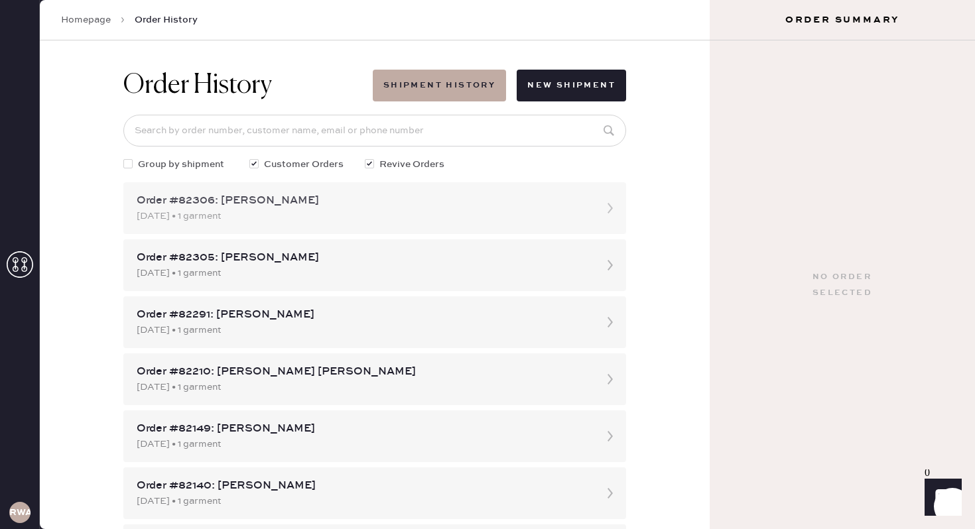
click at [338, 207] on div "Order #82306: Sarah Lewis" at bounding box center [363, 201] width 452 height 16
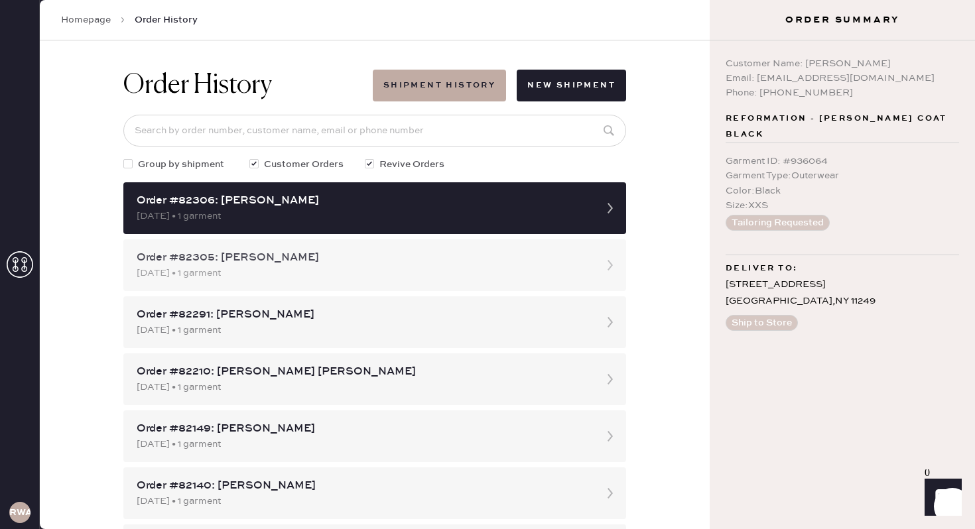
click at [283, 266] on div "09/05/2025 • 1 garment" at bounding box center [363, 273] width 452 height 15
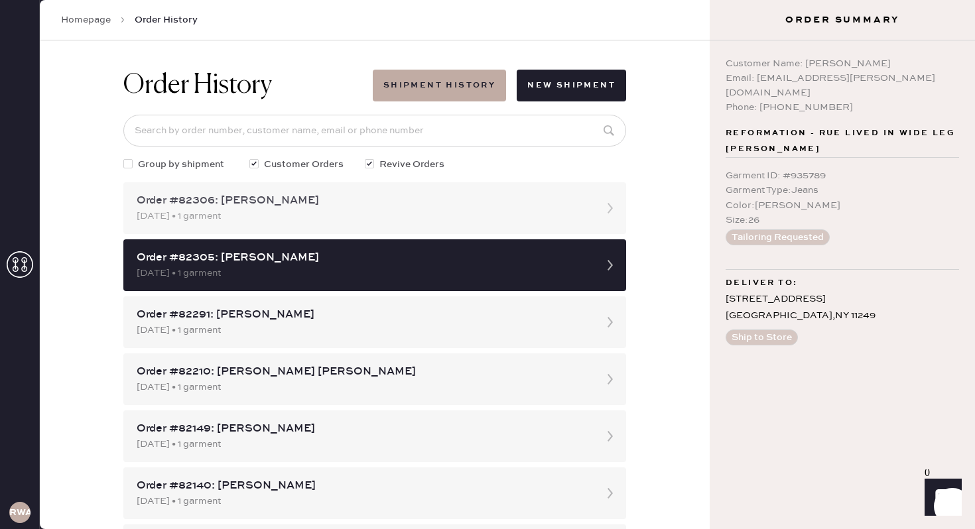
click at [288, 226] on div "Order #82306: Sarah Lewis 09/05/2025 • 1 garment" at bounding box center [374, 208] width 503 height 52
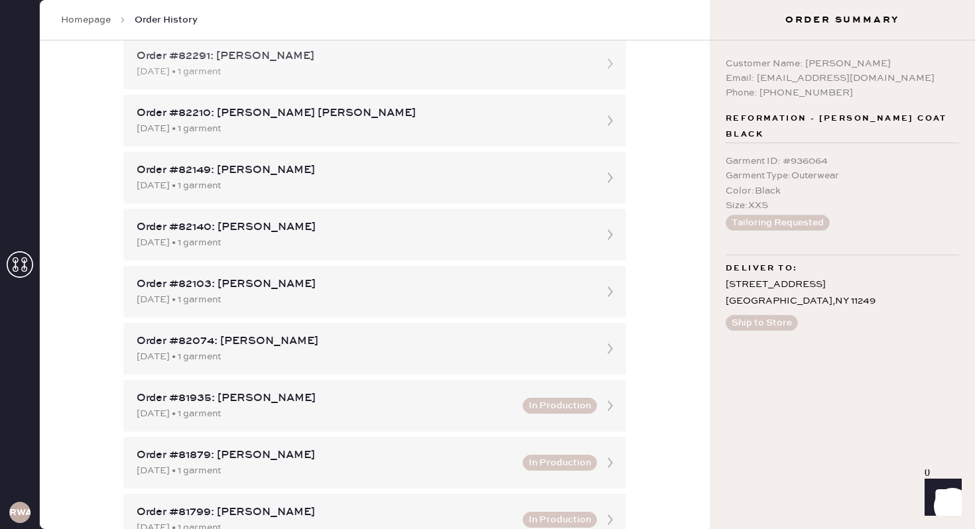
scroll to position [295, 0]
